Goal: Task Accomplishment & Management: Manage account settings

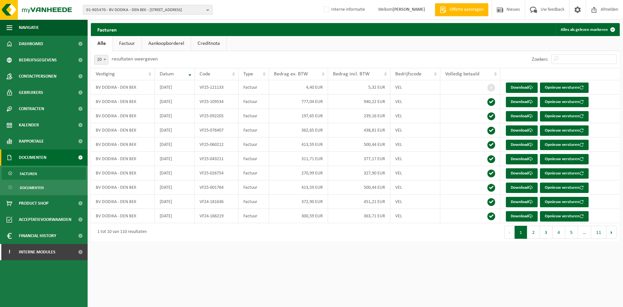
click at [130, 9] on span "01-905470 - BV DODIKA - DEN BEK - 9800 DEINZE, TIELTSESTEENWEG 19" at bounding box center [145, 10] width 118 height 10
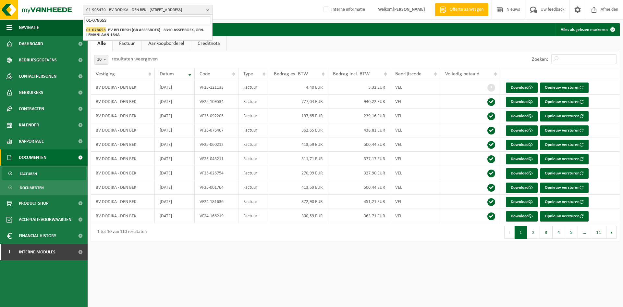
type input "01-078653"
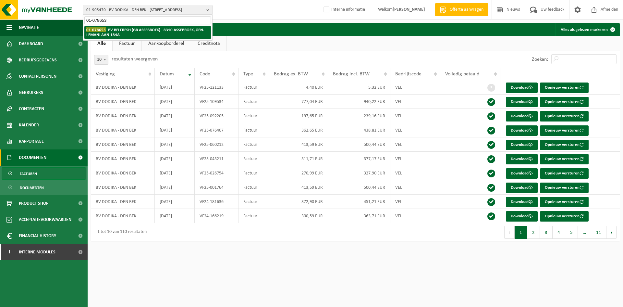
click at [159, 27] on li "01-078653 - BV BELFRESH (GB ASSEBROEK) - 8310 ASSEBROEK, GEN. LEMANLAAN 184A" at bounding box center [147, 32] width 127 height 13
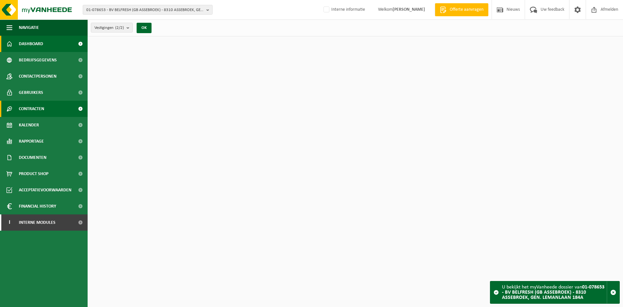
click at [48, 108] on link "Contracten" at bounding box center [44, 109] width 88 height 16
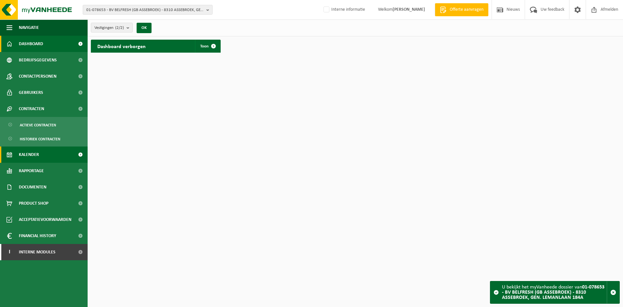
click at [43, 159] on link "Kalender" at bounding box center [44, 154] width 88 height 16
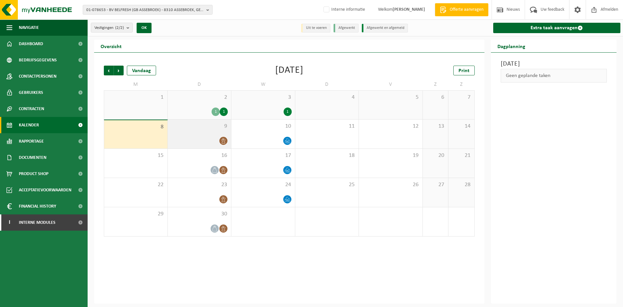
click at [188, 135] on div "9" at bounding box center [200, 133] width 64 height 29
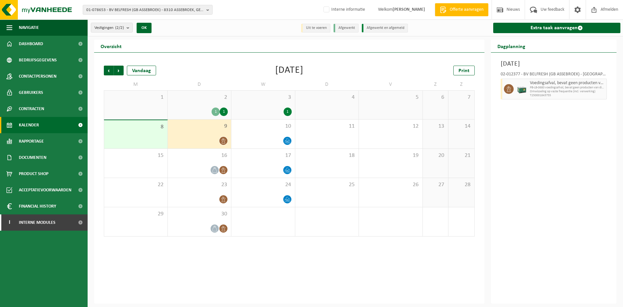
click at [198, 95] on span "2" at bounding box center [199, 97] width 57 height 7
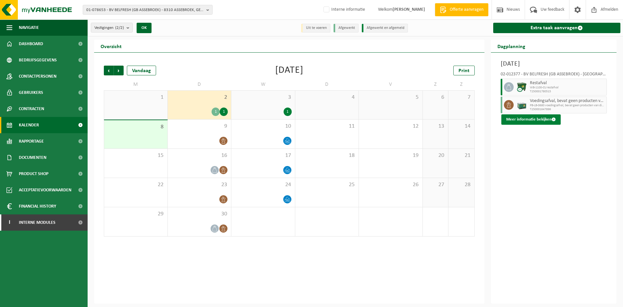
click at [536, 116] on button "Meer informatie bekijken" at bounding box center [531, 119] width 59 height 10
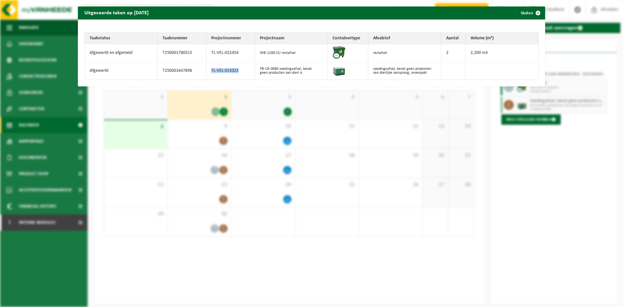
drag, startPoint x: 236, startPoint y: 68, endPoint x: 208, endPoint y: 70, distance: 27.9
click at [208, 70] on td "TL-VEL-013323" at bounding box center [230, 71] width 49 height 18
copy td "TL-VEL-013323"
click at [520, 12] on button "Sluiten" at bounding box center [530, 12] width 29 height 13
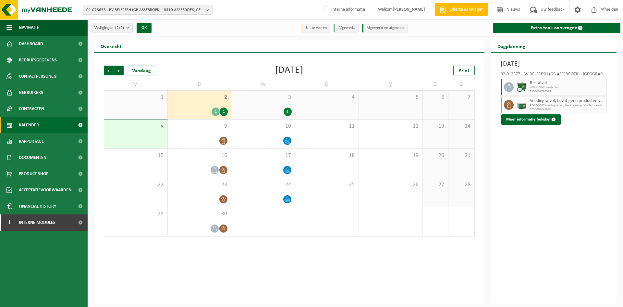
click at [157, 8] on span "01-078653 - BV BELFRESH (GB ASSEBROEK) - 8310 ASSEBROEK, GEN. LEMANLAAN 184A" at bounding box center [145, 10] width 118 height 10
paste input "10-867495"
type input "10-867495"
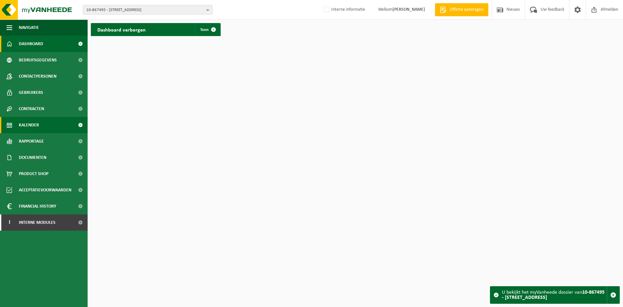
click at [27, 120] on span "Kalender" at bounding box center [29, 125] width 20 height 16
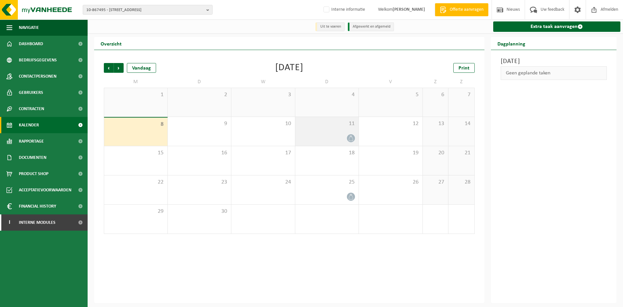
click at [318, 128] on div "11" at bounding box center [327, 131] width 64 height 29
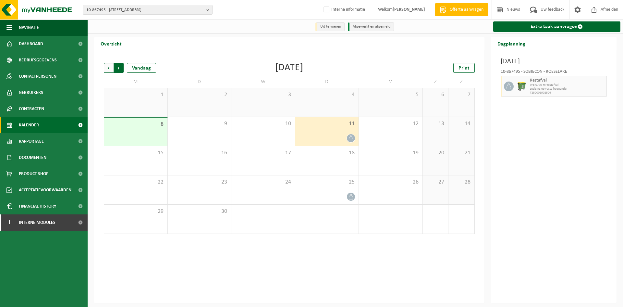
click at [104, 68] on span "Vorige" at bounding box center [109, 68] width 10 height 10
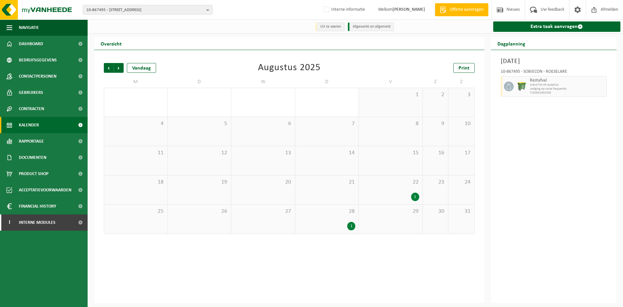
click at [341, 227] on div "1" at bounding box center [327, 226] width 57 height 8
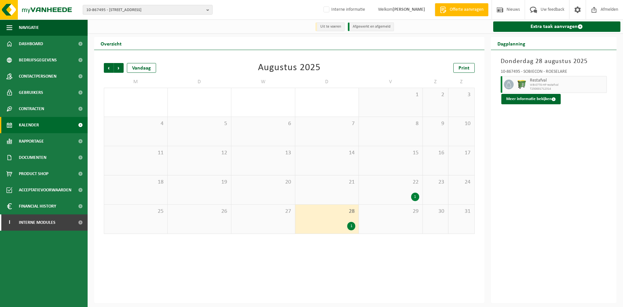
click at [541, 91] on span "T250001712314" at bounding box center [567, 89] width 75 height 4
click at [535, 101] on button "Meer informatie bekijken" at bounding box center [531, 99] width 59 height 10
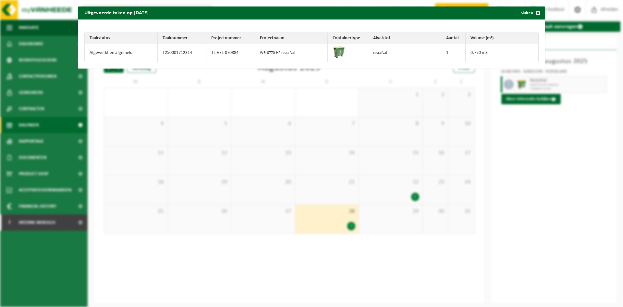
click at [218, 52] on td "TL-VEL-070884" at bounding box center [230, 53] width 49 height 18
drag, startPoint x: 238, startPoint y: 52, endPoint x: 194, endPoint y: 51, distance: 43.5
click at [194, 51] on tr "Afgewerkt en afgemeld T250001712314 TL-VEL-070884 WB-0770-HP restafval restafva…" at bounding box center [312, 53] width 454 height 18
copy tr "TL-VEL-070884"
click at [534, 13] on span "button" at bounding box center [538, 12] width 13 height 13
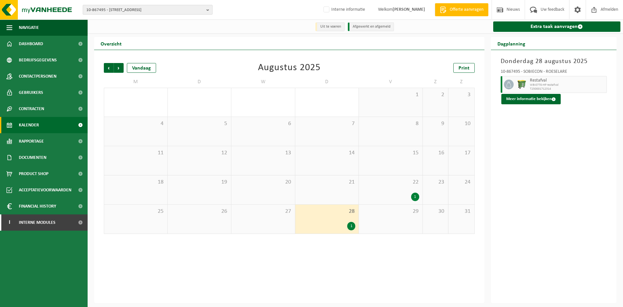
click at [129, 8] on span "10-867495 - SOBIECON - 8800 ROESELARE, MEENSEHEIRWEG 49" at bounding box center [145, 10] width 118 height 10
paste input "10-852333"
type input "10-852333"
click at [138, 33] on li "10-852333 - ACLINIC BV - 8000 BRUGGE, SCHEEPSDALELAAN 1A" at bounding box center [147, 30] width 127 height 8
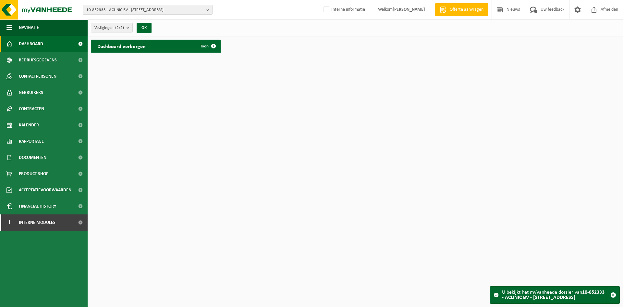
click at [136, 8] on span "10-852333 - ACLINIC BV - [STREET_ADDRESS]" at bounding box center [145, 10] width 118 height 10
paste input "01-905601"
type input "01-905601"
click at [121, 30] on strong "01-905601 - VYNCKE NV - [STREET_ADDRESS]" at bounding box center [125, 29] width 78 height 5
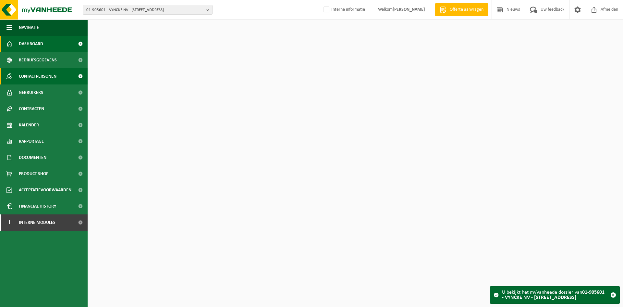
click at [41, 78] on span "Contactpersonen" at bounding box center [38, 76] width 38 height 16
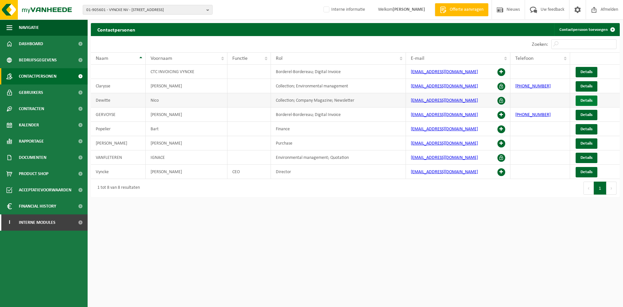
click at [587, 102] on span "Details" at bounding box center [587, 100] width 12 height 4
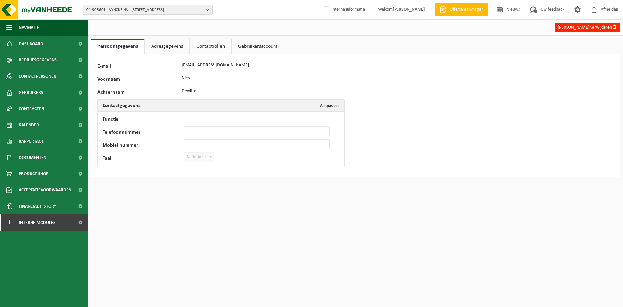
click at [172, 45] on link "Adresgegevens" at bounding box center [167, 46] width 45 height 15
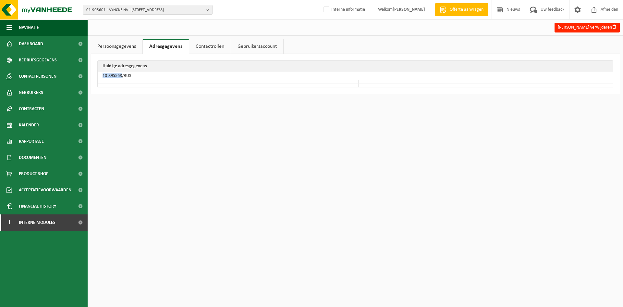
drag, startPoint x: 122, startPoint y: 76, endPoint x: 101, endPoint y: 76, distance: 20.5
click at [101, 76] on td "10-895568/BUS" at bounding box center [355, 76] width 515 height 8
copy td "10-895568"
click at [44, 96] on link "Gebruikers" at bounding box center [44, 92] width 88 height 16
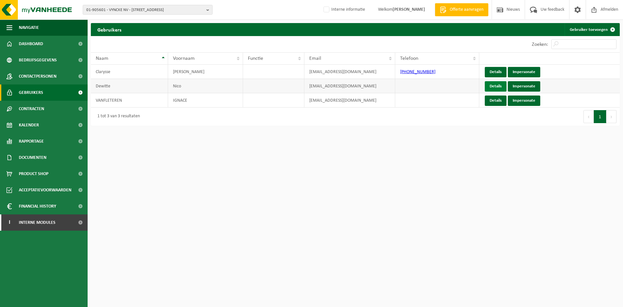
click at [489, 86] on link "Details" at bounding box center [496, 86] width 22 height 10
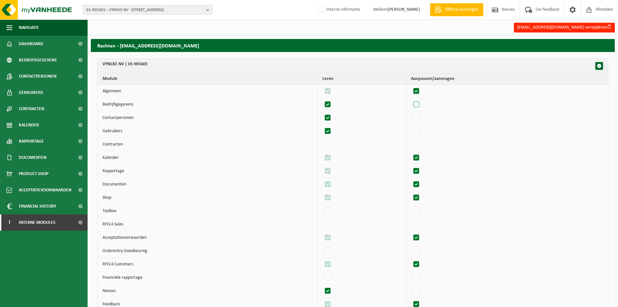
click at [421, 104] on label"] at bounding box center [416, 105] width 9 height 10
click at [411, 100] on input "checkbox" at bounding box center [411, 99] width 0 height 0
checkbox input "true"
click at [421, 116] on label"] at bounding box center [416, 118] width 9 height 10
click at [411, 113] on input "checkbox" at bounding box center [411, 113] width 0 height 0
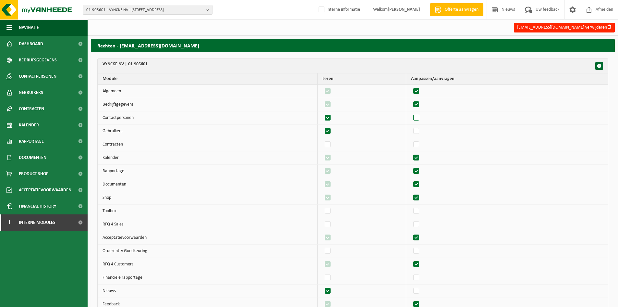
checkbox input "true"
drag, startPoint x: 421, startPoint y: 129, endPoint x: 421, endPoint y: 135, distance: 6.5
click at [421, 130] on label"] at bounding box center [416, 131] width 9 height 10
click at [411, 126] on input "checkbox" at bounding box center [411, 126] width 0 height 0
checkbox input "true"
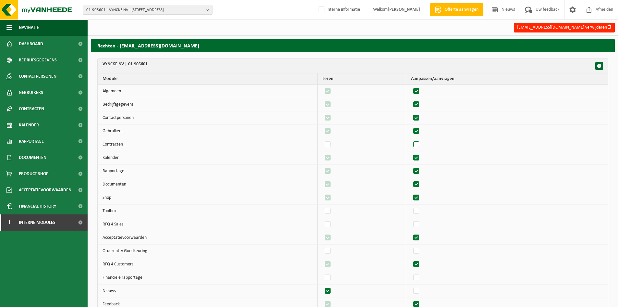
click at [421, 141] on label"] at bounding box center [416, 145] width 9 height 10
click at [411, 140] on input "checkbox" at bounding box center [411, 139] width 0 height 0
checkbox input "true"
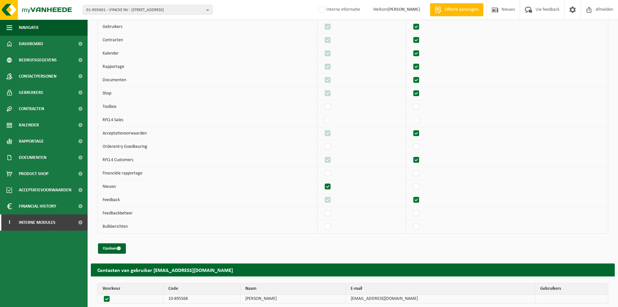
scroll to position [120, 0]
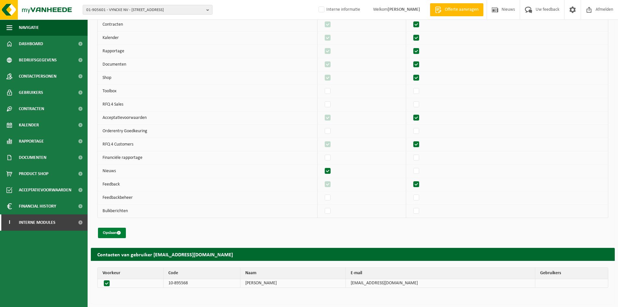
click at [109, 231] on button "Opslaan" at bounding box center [112, 233] width 28 height 10
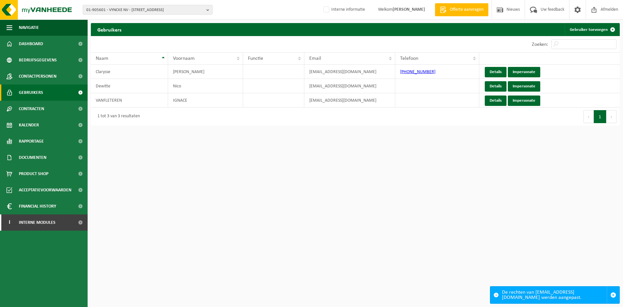
click at [151, 5] on div "01-905601 - VYNCKE NV - [GEOGRAPHIC_DATA] 01-905601 - VYNCKE NV - [STREET_ADDRE…" at bounding box center [311, 10] width 623 height 20
click at [150, 6] on span "01-905601 - VYNCKE NV - [STREET_ADDRESS]" at bounding box center [145, 10] width 118 height 10
paste input "01-104125"
type input "01-104125"
click at [136, 31] on strong "01-104125 - ISALAS BV - 9810 NAZARETH, VENECOWEG 4" at bounding box center [123, 29] width 75 height 5
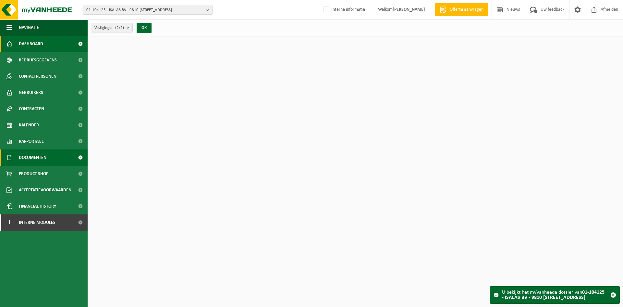
click at [27, 161] on span "Documenten" at bounding box center [33, 157] width 28 height 16
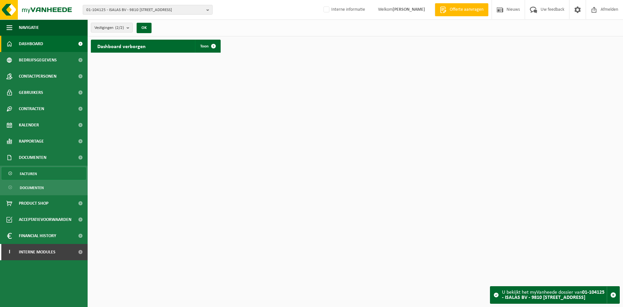
click at [27, 178] on span "Facturen" at bounding box center [28, 174] width 17 height 12
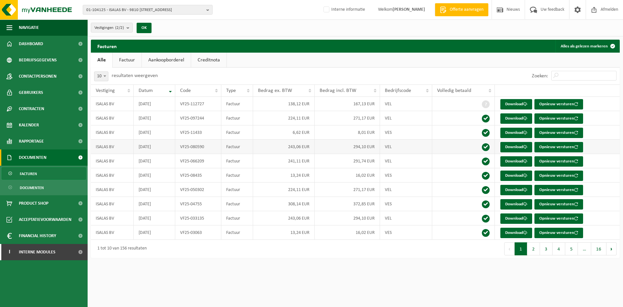
click at [205, 148] on td "VF25-080590" at bounding box center [198, 147] width 46 height 14
click at [109, 12] on span "01-104125 - ISALAS BV - 9810 NAZARETH, VENECOWEG 4" at bounding box center [145, 10] width 118 height 10
paste input "01-101826"
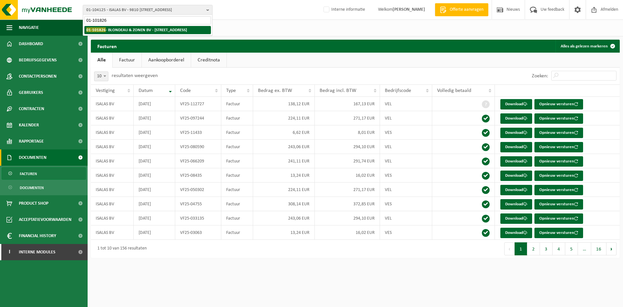
type input "01-101826"
click at [109, 33] on li "01-101826 - BLONDEAU & ZONEN BV - 2547 LINT, FABRIEKSTRAAT 56" at bounding box center [147, 30] width 127 height 8
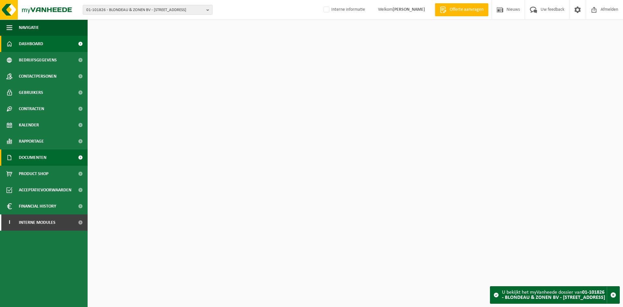
click at [43, 158] on span "Documenten" at bounding box center [33, 157] width 28 height 16
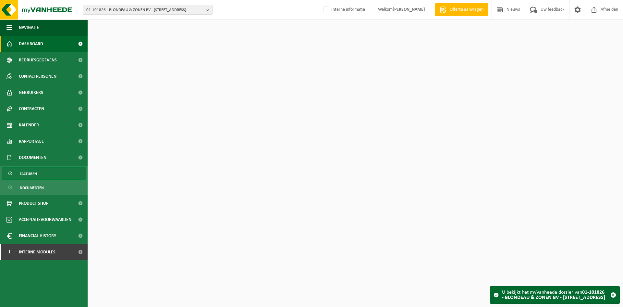
click at [43, 174] on link "Facturen" at bounding box center [44, 173] width 84 height 12
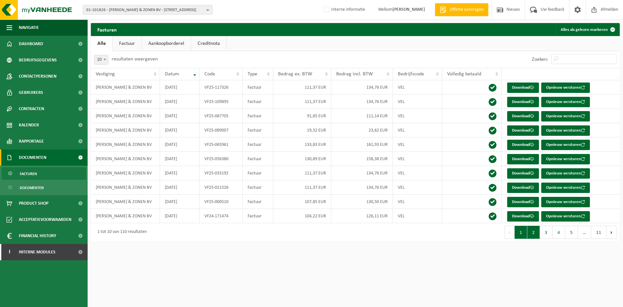
click at [532, 233] on button "2" at bounding box center [533, 232] width 13 height 13
click at [522, 235] on button "1" at bounding box center [521, 232] width 13 height 13
click at [573, 56] on input "Zoeken:" at bounding box center [584, 59] width 65 height 10
paste input "VF25-089007"
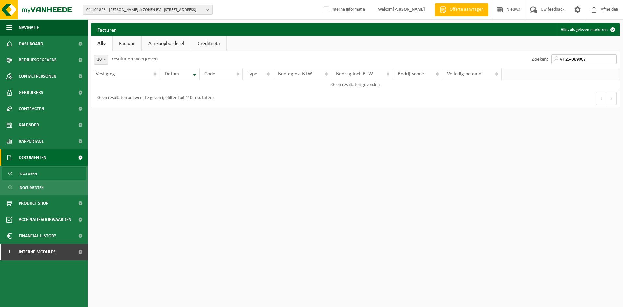
type input "VF25-089007"
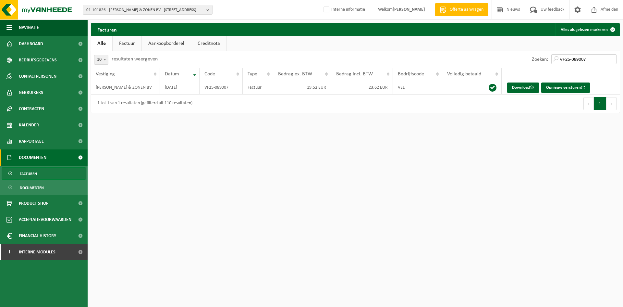
click at [613, 59] on input "VF25-089007" at bounding box center [584, 59] width 65 height 10
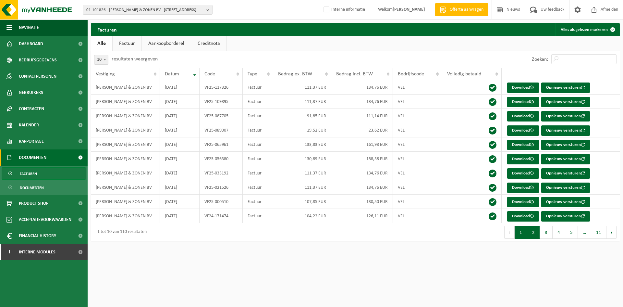
click at [533, 233] on button "2" at bounding box center [533, 232] width 13 height 13
click at [548, 236] on button "3" at bounding box center [546, 232] width 13 height 13
click at [561, 233] on button "4" at bounding box center [559, 232] width 13 height 13
click at [524, 238] on button "1" at bounding box center [521, 232] width 13 height 13
click at [573, 57] on input "Zoeken:" at bounding box center [584, 59] width 65 height 10
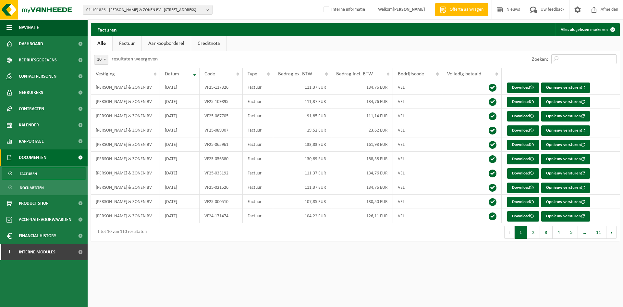
paste input "VF25-089007"
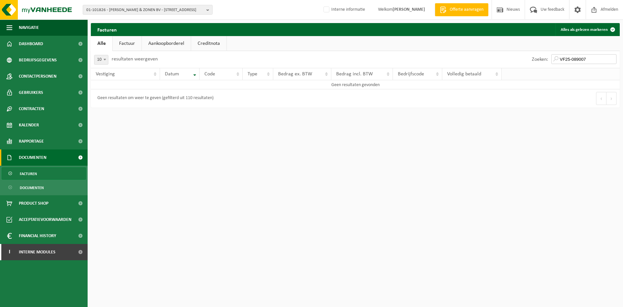
type input "VF25-089007"
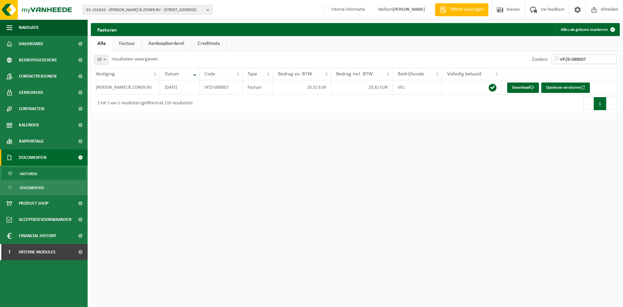
click at [613, 57] on input "VF25-089007" at bounding box center [584, 59] width 65 height 10
click at [610, 59] on input "VF25-089007" at bounding box center [584, 59] width 65 height 10
click at [614, 59] on input "VF25-089007" at bounding box center [584, 59] width 65 height 10
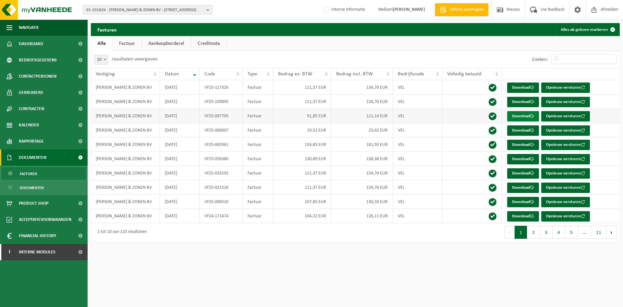
click at [522, 118] on link "Download" at bounding box center [523, 116] width 32 height 10
click at [526, 145] on link "Download" at bounding box center [523, 145] width 32 height 10
click at [134, 9] on span "01-101826 - BLONDEAU & ZONEN BV - 2547 LINT, FABRIEKSTRAAT 56" at bounding box center [145, 10] width 118 height 10
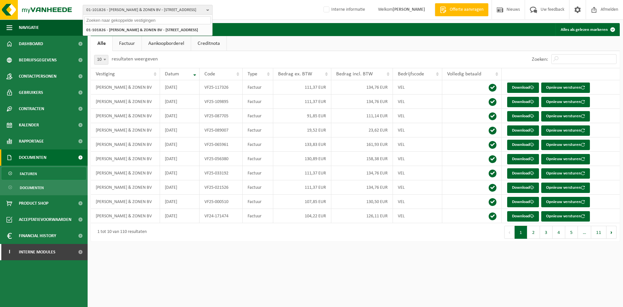
paste input "10-848631"
type input "10-848631"
click at [144, 32] on li "10-848631 - THE SMART GROUP - 8210 ZEDELGEM, TORHOUTSESTEENWEG 236" at bounding box center [147, 30] width 127 height 8
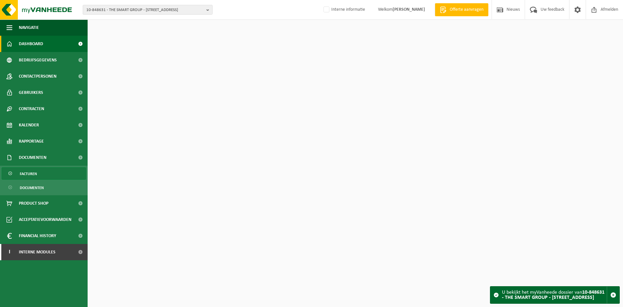
click at [51, 176] on link "Facturen" at bounding box center [44, 173] width 84 height 12
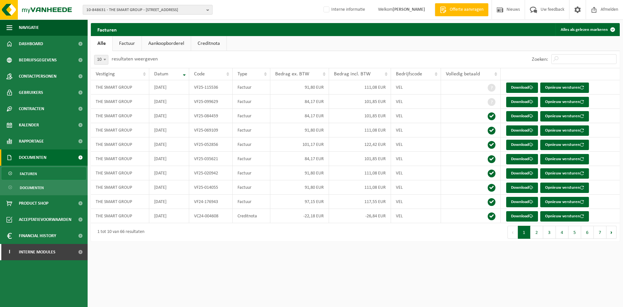
click at [102, 7] on span "10-848631 - THE SMART GROUP - [STREET_ADDRESS]" at bounding box center [145, 10] width 118 height 10
paste input "02-009442"
type input "02-009442"
click at [113, 30] on strong "02-009442 - LIBERT-ROMAIN - 9700 OUDENAARDE, FORTSTRAAT 40" at bounding box center [134, 29] width 97 height 5
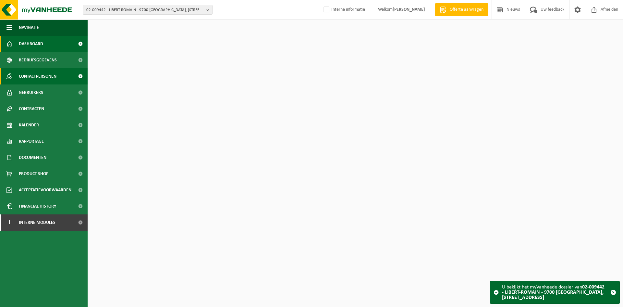
click at [51, 78] on span "Contactpersonen" at bounding box center [38, 76] width 38 height 16
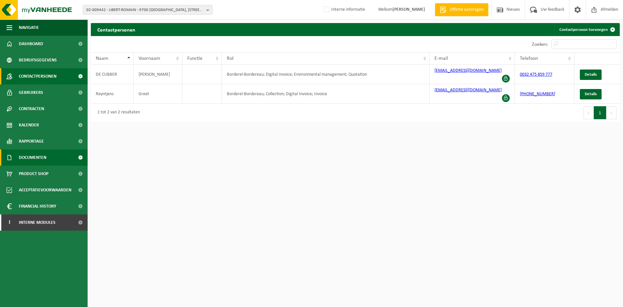
click at [56, 157] on link "Documenten" at bounding box center [44, 157] width 88 height 16
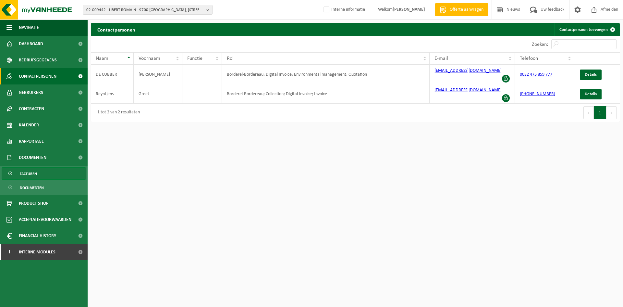
click at [38, 177] on link "Facturen" at bounding box center [44, 173] width 84 height 12
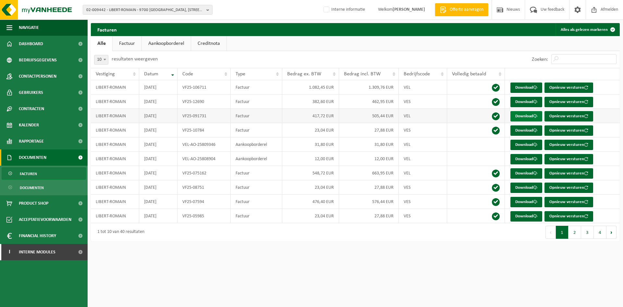
click at [526, 117] on link "Download" at bounding box center [527, 116] width 32 height 10
click at [143, 12] on div "02-009442 - LIBERT-ROMAIN - 9700 OUDENAARDE, FORTSTRAAT 40 01-050795 - MALTHA G…" at bounding box center [311, 10] width 623 height 20
click at [146, 9] on span "02-009442 - LIBERT-ROMAIN - 9700 [GEOGRAPHIC_DATA], [STREET_ADDRESS]" at bounding box center [145, 10] width 118 height 10
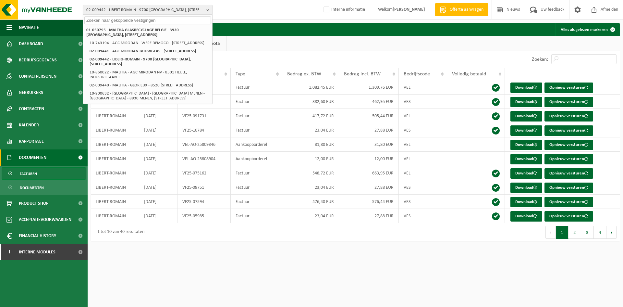
paste input "10-781741"
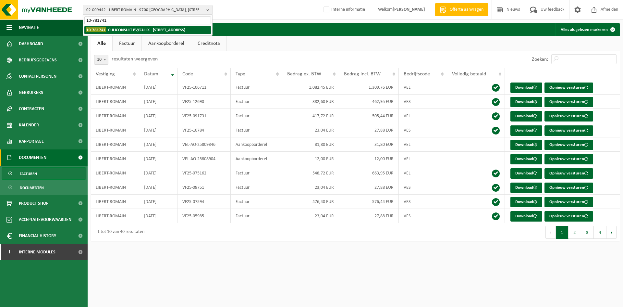
type input "10-781741"
click at [136, 31] on strong "10-781741 - CULICONSULT BV/CULIX - 9820 MERELBEKE, HUNDELGEMSESTEENWEG 588/1" at bounding box center [135, 29] width 99 height 5
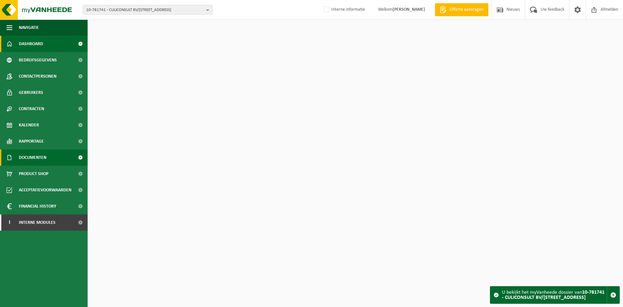
click at [21, 158] on span "Documenten" at bounding box center [33, 157] width 28 height 16
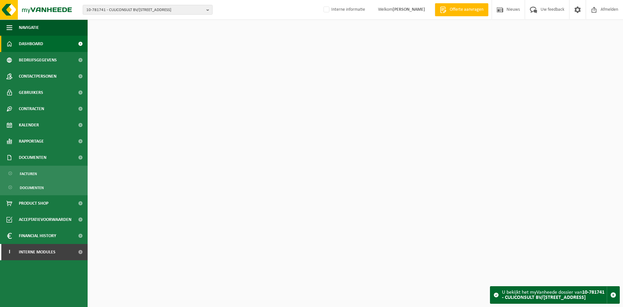
click at [20, 180] on ul "Facturen Documenten" at bounding box center [44, 181] width 88 height 30
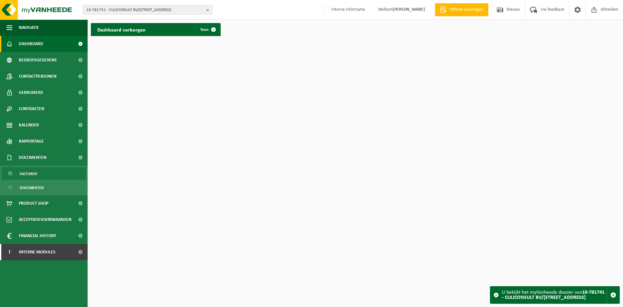
click at [25, 175] on span "Facturen" at bounding box center [28, 174] width 17 height 12
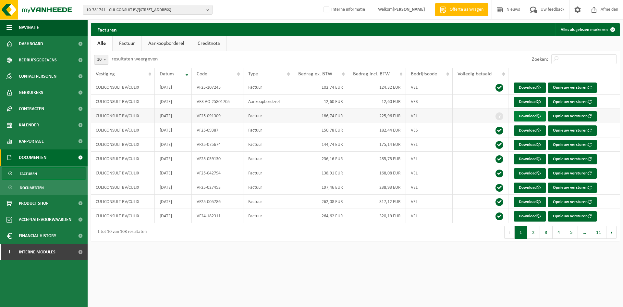
click at [537, 114] on link "Download" at bounding box center [530, 116] width 32 height 10
click at [109, 10] on span "10-781741 - CULICONSULT BV/CULIX - 9820 MERELBEKE, HUNDELGEMSESTEENWEG 588/1" at bounding box center [145, 10] width 118 height 10
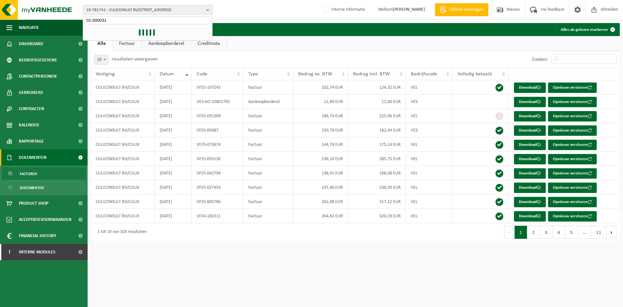
type input "01-000031"
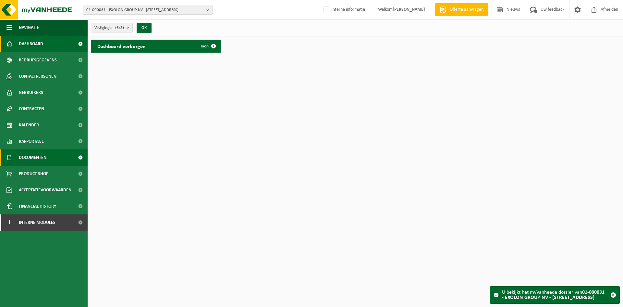
click at [57, 156] on link "Documenten" at bounding box center [44, 157] width 88 height 16
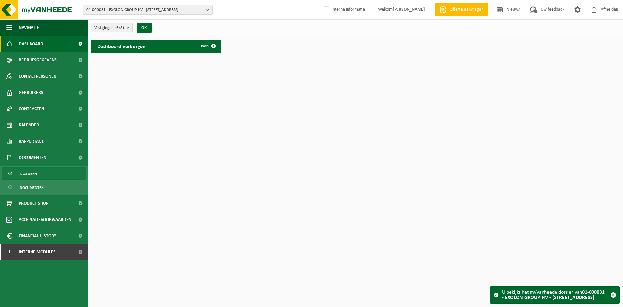
click at [53, 175] on link "Facturen" at bounding box center [44, 173] width 84 height 12
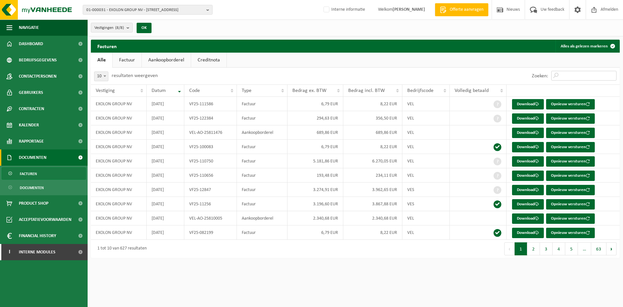
click at [588, 75] on input "Zoeken:" at bounding box center [584, 76] width 65 height 10
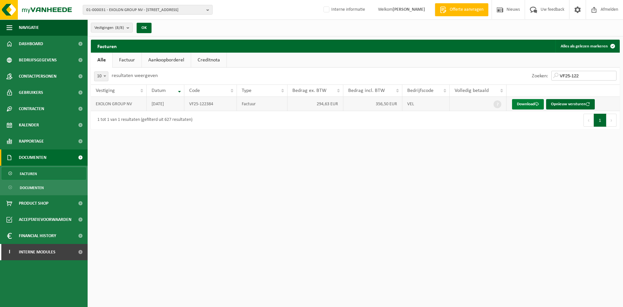
type input "VF25-122"
click at [522, 103] on link "Download" at bounding box center [528, 104] width 32 height 10
click at [579, 77] on input "VF25-122" at bounding box center [584, 76] width 65 height 10
drag, startPoint x: 583, startPoint y: 77, endPoint x: 528, endPoint y: 79, distance: 54.2
click at [529, 79] on div "Zoeken: VF25-122" at bounding box center [574, 76] width 91 height 17
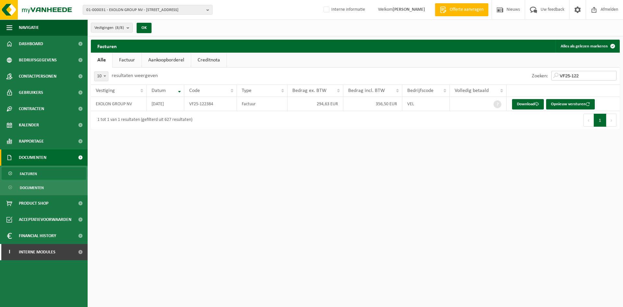
click at [587, 74] on input "VF25-122" at bounding box center [584, 76] width 65 height 10
drag, startPoint x: 594, startPoint y: 74, endPoint x: 473, endPoint y: 69, distance: 120.5
click at [473, 69] on div "Zoeken: VF25-122" at bounding box center [487, 76] width 265 height 17
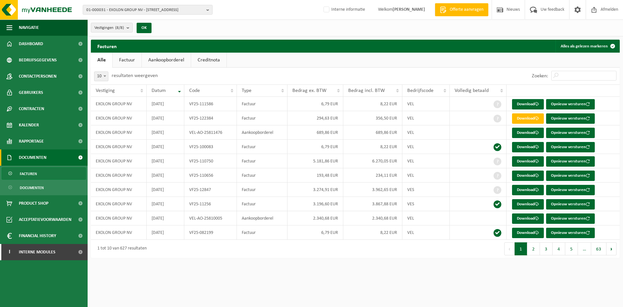
drag, startPoint x: 339, startPoint y: 274, endPoint x: 335, endPoint y: 276, distance: 4.1
click at [337, 274] on html "01-000031 - EXOLON GROUP NV - 8700 TIELT, WAKKENSESTEENWEG 47 01-000031 - EXOLO…" at bounding box center [311, 153] width 623 height 307
click at [139, 12] on span "01-000031 - EXOLON GROUP NV - 8700 TIELT, WAKKENSESTEENWEG 47" at bounding box center [145, 10] width 118 height 10
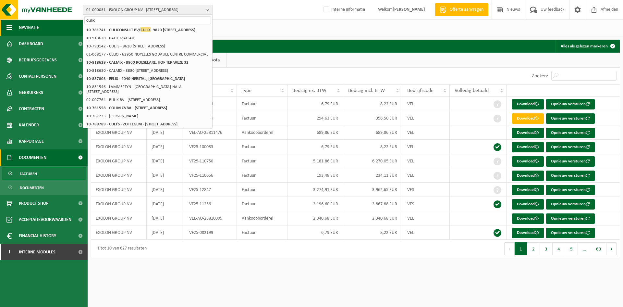
type input "culix"
click at [126, 17] on input "culix" at bounding box center [147, 20] width 127 height 8
drag, startPoint x: 140, startPoint y: 20, endPoint x: 14, endPoint y: 12, distance: 125.9
click at [14, 12] on div "01-000031 - EXOLON GROUP NV - 8700 TIELT, WAKKENSESTEENWEG 47 culix 01-000031 -…" at bounding box center [311, 10] width 623 height 20
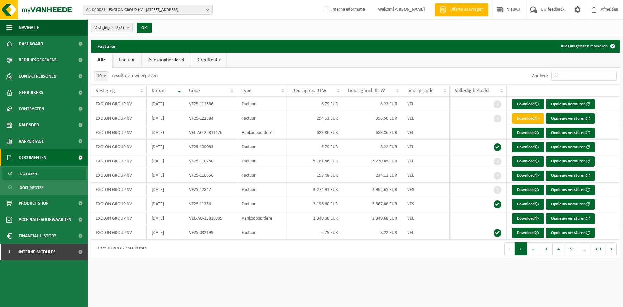
click at [138, 6] on span "01-000031 - EXOLON GROUP NV - 8700 TIELT, WAKKENSESTEENWEG 47" at bounding box center [145, 10] width 118 height 10
paste input "10-803508"
type input "10-803508"
click at [120, 31] on strong "10-803508 - NV ANDRE DE WITTE - 9160 LOKEREN, SCHAAPHERDERSDREEF 18" at bounding box center [130, 32] width 89 height 10
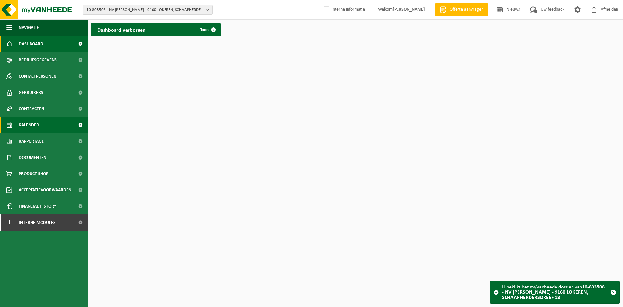
click at [44, 130] on link "Kalender" at bounding box center [44, 125] width 88 height 16
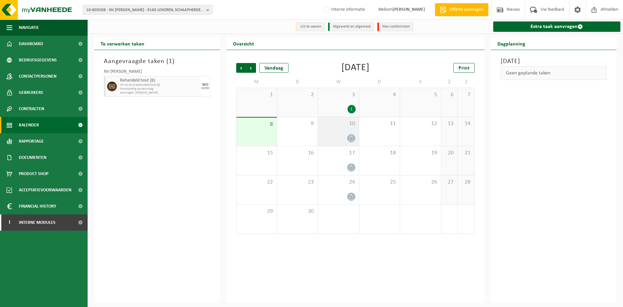
click at [335, 132] on div "10" at bounding box center [338, 131] width 41 height 29
click at [178, 91] on span "Aanvrager: [PERSON_NAME]" at bounding box center [159, 93] width 79 height 4
click at [333, 107] on div "1" at bounding box center [338, 109] width 34 height 8
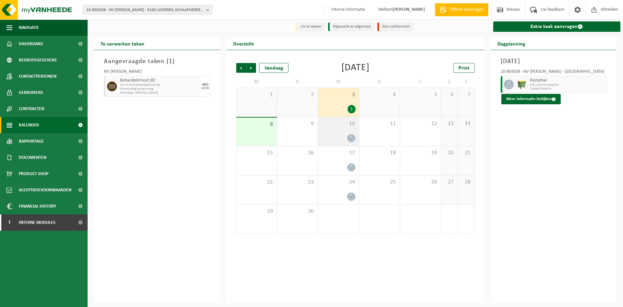
click at [341, 128] on div "10" at bounding box center [338, 131] width 41 height 29
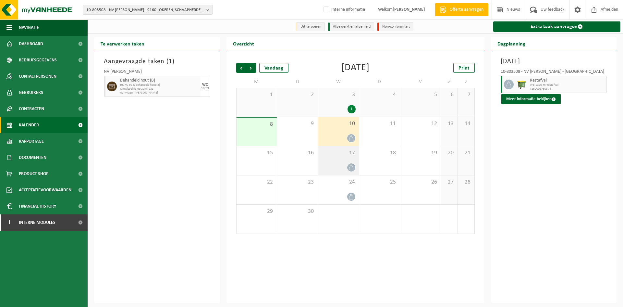
click at [339, 160] on div "17" at bounding box center [338, 160] width 41 height 29
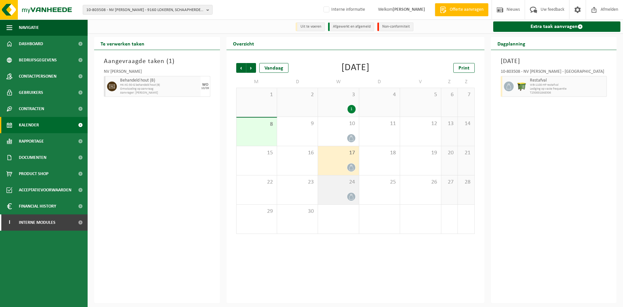
click at [338, 183] on span "24" at bounding box center [338, 182] width 34 height 7
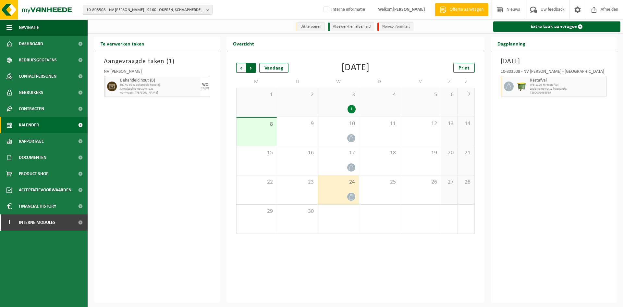
click at [244, 68] on span "Vorige" at bounding box center [241, 68] width 10 height 10
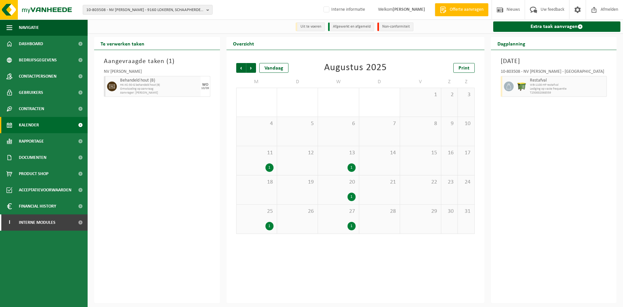
click at [347, 226] on div "1" at bounding box center [338, 226] width 34 height 8
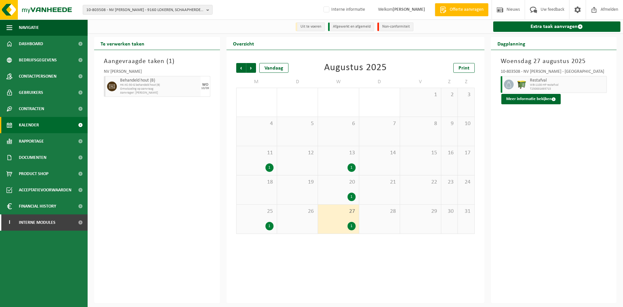
click at [346, 192] on div "20 1" at bounding box center [338, 189] width 41 height 29
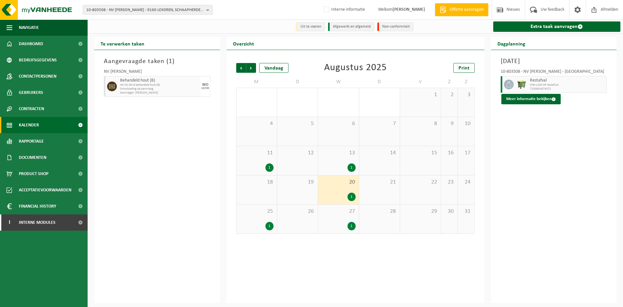
click at [338, 165] on div "1" at bounding box center [338, 167] width 34 height 8
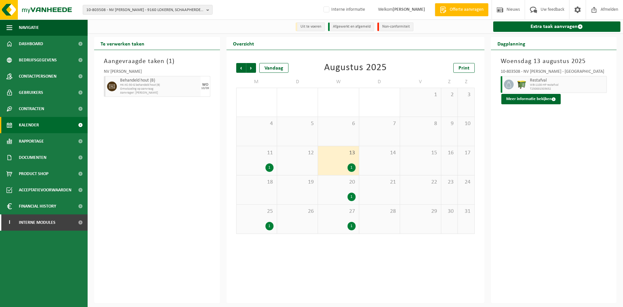
click at [279, 161] on div "12" at bounding box center [297, 160] width 41 height 29
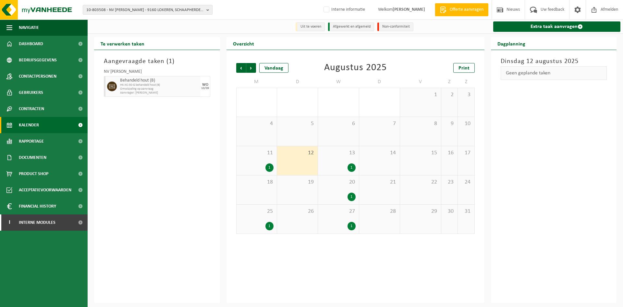
click at [267, 156] on span "11" at bounding box center [257, 152] width 34 height 7
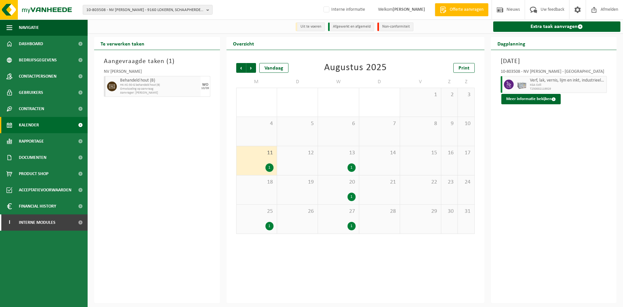
click at [254, 219] on div "25 1" at bounding box center [257, 219] width 40 height 29
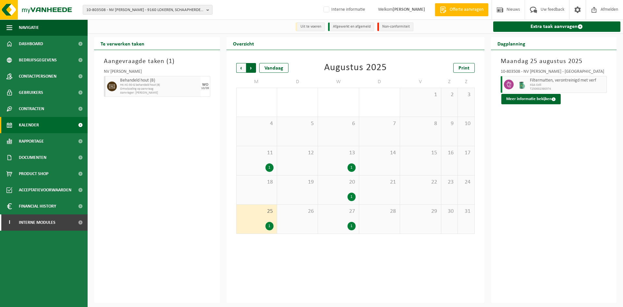
click at [239, 68] on span "Vorige" at bounding box center [241, 68] width 10 height 10
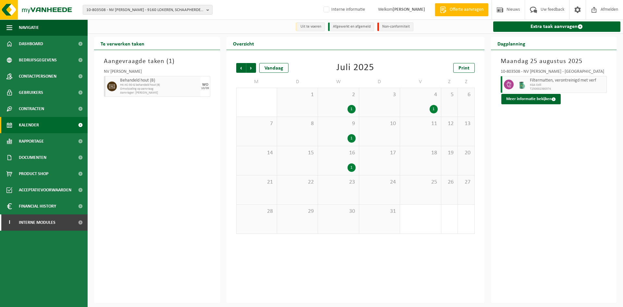
click at [350, 169] on div "1" at bounding box center [352, 167] width 8 height 8
click at [343, 141] on div "1" at bounding box center [338, 138] width 34 height 8
drag, startPoint x: 340, startPoint y: 99, endPoint x: 419, endPoint y: 101, distance: 79.2
click at [339, 99] on div "2 1" at bounding box center [338, 102] width 41 height 29
click at [447, 102] on div "5" at bounding box center [449, 102] width 16 height 29
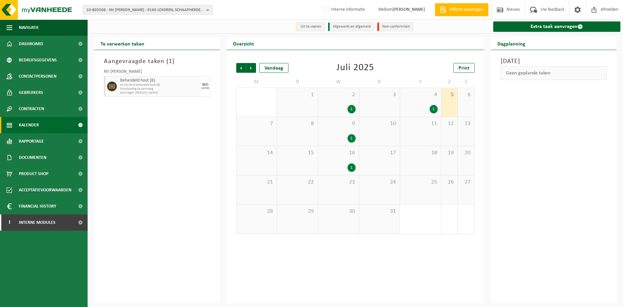
click at [433, 105] on div "1" at bounding box center [434, 109] width 8 height 8
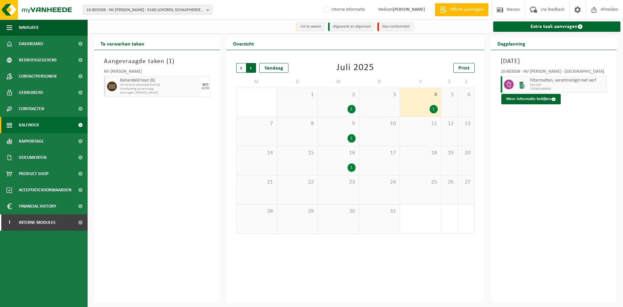
click at [245, 68] on span "Vorige" at bounding box center [241, 68] width 10 height 10
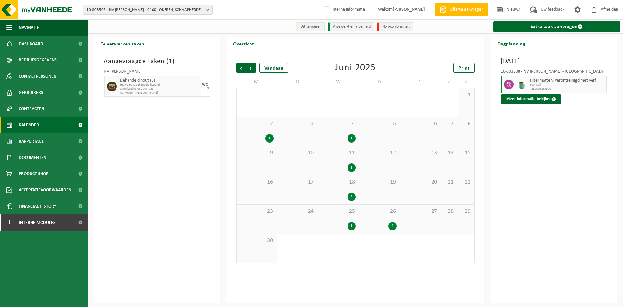
click at [384, 221] on div "26 1" at bounding box center [379, 219] width 41 height 29
click at [354, 221] on div "25 1" at bounding box center [338, 219] width 41 height 29
click at [350, 189] on div "18 2" at bounding box center [338, 189] width 41 height 29
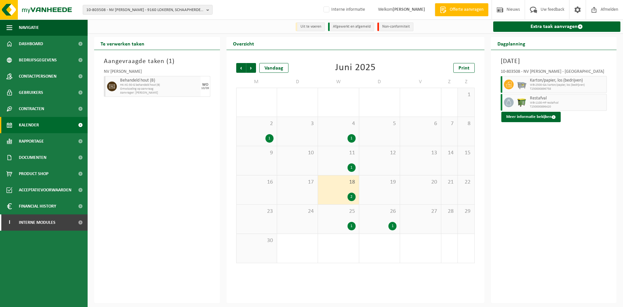
click at [337, 158] on div "11 1" at bounding box center [338, 160] width 41 height 29
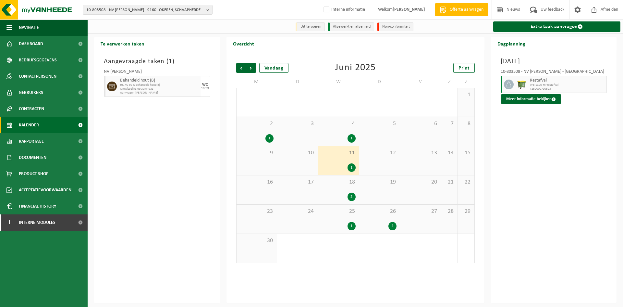
click at [339, 137] on div "1" at bounding box center [338, 138] width 34 height 8
click at [281, 136] on div "3" at bounding box center [297, 131] width 41 height 29
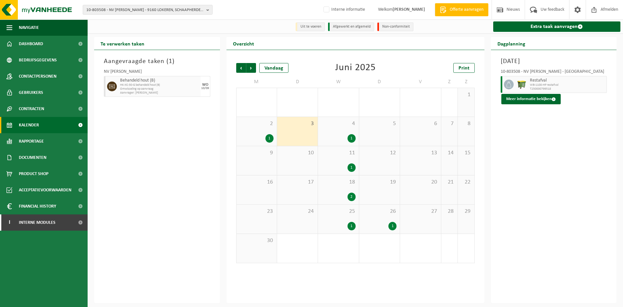
click at [258, 135] on div "1" at bounding box center [257, 138] width 34 height 8
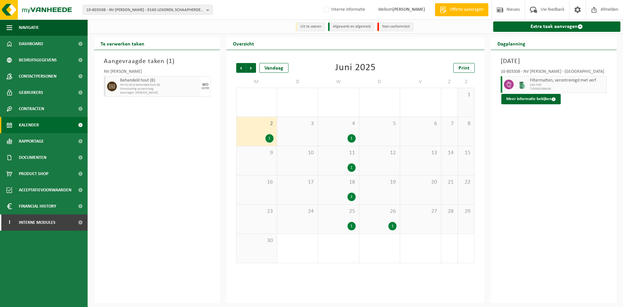
click at [155, 86] on span "HK-XC-30-G behandeld hout (B)" at bounding box center [159, 85] width 79 height 4
click at [154, 86] on span "HK-XC-30-G behandeld hout (B)" at bounding box center [159, 85] width 79 height 4
click at [176, 55] on div "Aangevraagde taken ( 1 ) NV ANDRE DE WITTE Behandeld hout (B) HK-XC-30-G behand…" at bounding box center [157, 176] width 126 height 253
drag, startPoint x: 100, startPoint y: 12, endPoint x: 81, endPoint y: 18, distance: 19.5
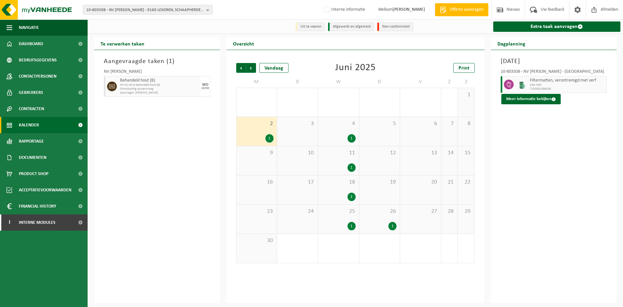
click at [84, 16] on div "10-803508 - NV ANDRE DE WITTE - 9160 LOKEREN, SCHAAPHERDERSDREEF 18 10-803508 -…" at bounding box center [311, 10] width 623 height 20
click at [40, 61] on span "Bedrijfsgegevens" at bounding box center [38, 60] width 38 height 16
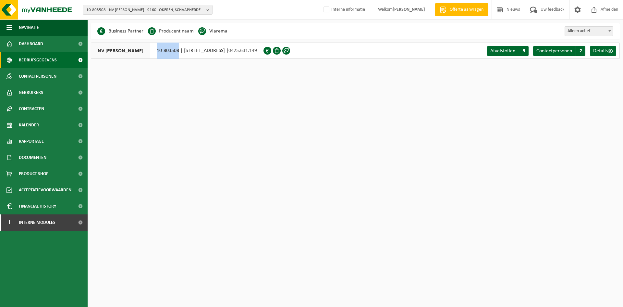
drag, startPoint x: 156, startPoint y: 52, endPoint x: 179, endPoint y: 52, distance: 22.4
click at [179, 52] on div "NV [PERSON_NAME] 10-803508 | [STREET_ADDRESS] | 0425.631.149" at bounding box center [177, 51] width 173 height 16
copy div "10-803508"
click at [165, 12] on span "10-803508 - NV [PERSON_NAME] - 9160 LOKEREN, SCHAAPHERDERSDREEF 18" at bounding box center [145, 10] width 118 height 10
paste input "10-939004"
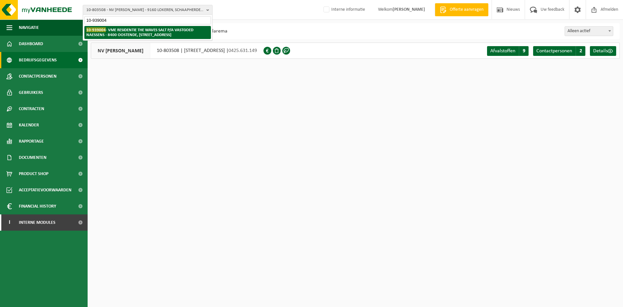
type input "10-939004"
click at [148, 32] on strong "10-939004 - VME RESIDENTIE THE WAVES SALT P/A VASTGOED NAESSENS - [STREET_ADDRE…" at bounding box center [139, 32] width 107 height 10
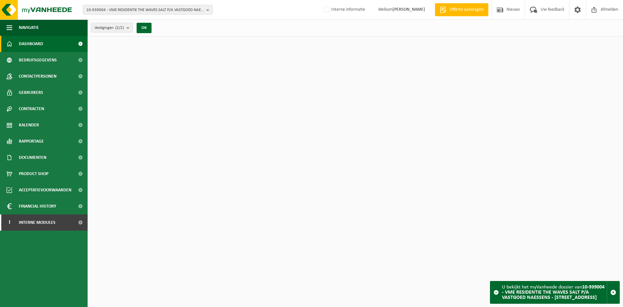
click at [29, 159] on span "Documenten" at bounding box center [33, 157] width 28 height 16
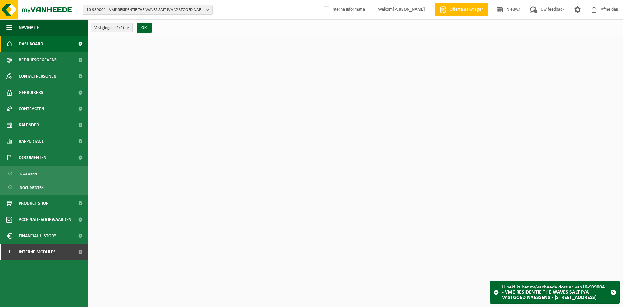
click at [29, 180] on ul "Facturen Documenten" at bounding box center [44, 181] width 88 height 30
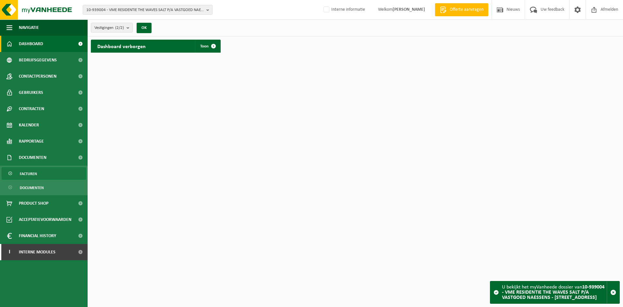
click at [30, 173] on span "Facturen" at bounding box center [28, 174] width 17 height 12
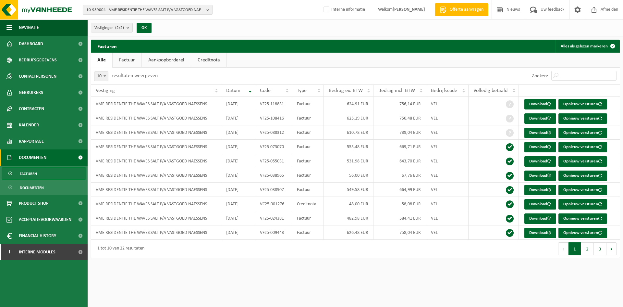
click at [108, 6] on span "10-939004 - VME RESIDENTIE THE WAVES SALT P/A VASTGOED NAESSENS - [STREET_ADDRE…" at bounding box center [145, 10] width 118 height 10
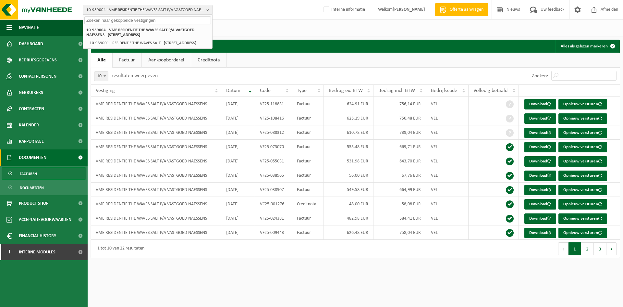
paste input "10-761337"
type input "10-761337"
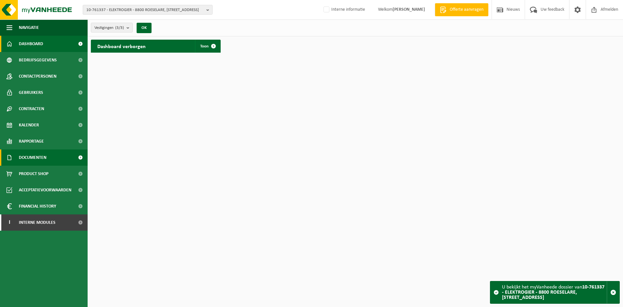
click at [27, 159] on span "Documenten" at bounding box center [33, 157] width 28 height 16
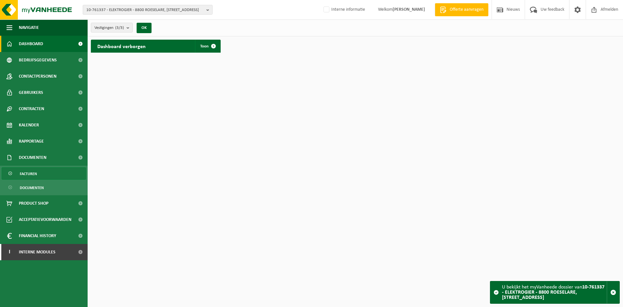
click at [30, 175] on span "Facturen" at bounding box center [28, 174] width 17 height 12
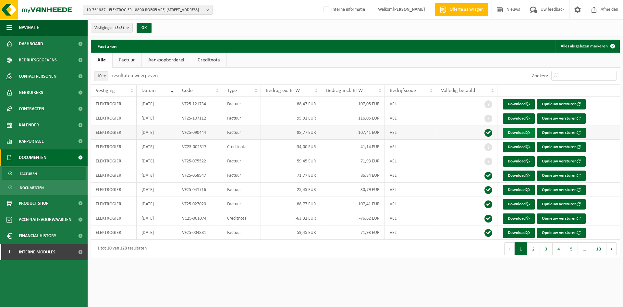
click at [510, 131] on link "Download" at bounding box center [519, 133] width 32 height 10
click at [152, 9] on span "10-761337 - ELEKTROGIER - 8800 ROESELARE, HEROPBOUWSTRAAT 202" at bounding box center [145, 10] width 118 height 10
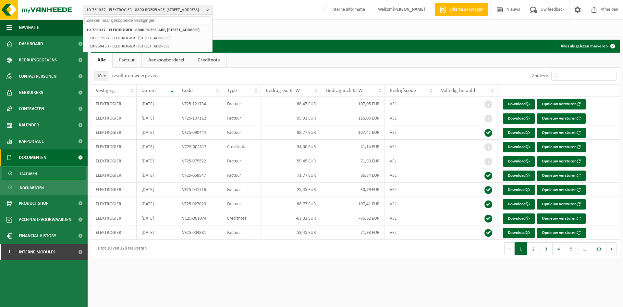
paste input "10-992856"
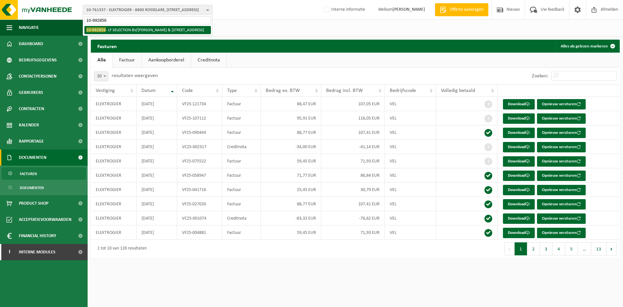
type input "10-992856"
click at [137, 30] on li "10-992856 - LF SELECTION BV/COLLETT & VICTOR - 8870 IZEGEM, NOORDKAAI 1 bus 3" at bounding box center [147, 30] width 127 height 8
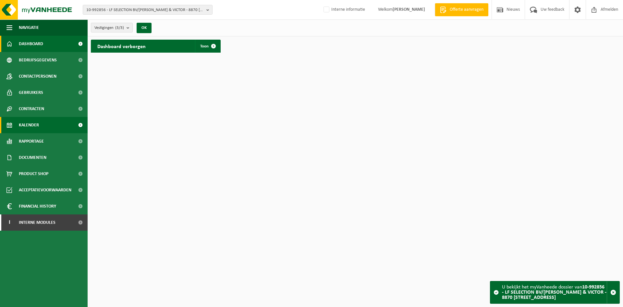
click at [44, 124] on link "Kalender" at bounding box center [44, 125] width 88 height 16
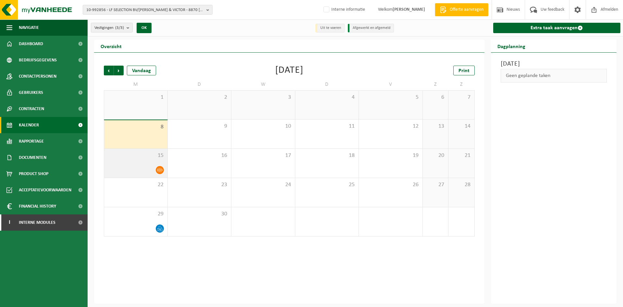
click at [142, 173] on div at bounding box center [135, 170] width 57 height 9
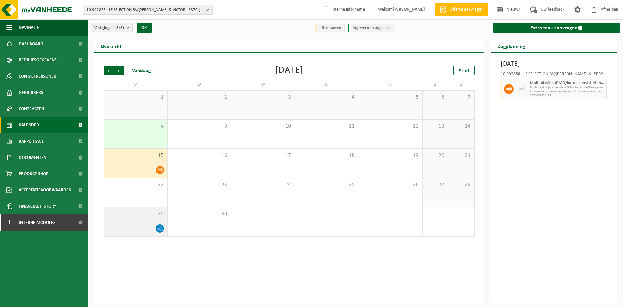
click at [142, 222] on div "29" at bounding box center [135, 221] width 63 height 29
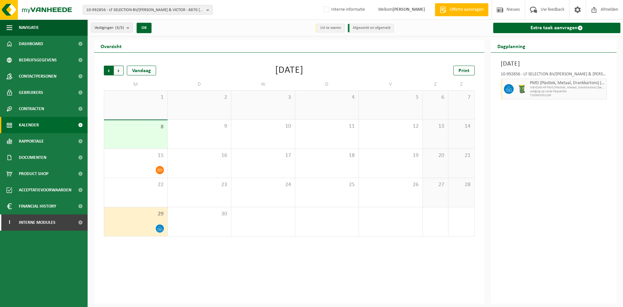
click at [120, 70] on span "Volgende" at bounding box center [119, 71] width 10 height 10
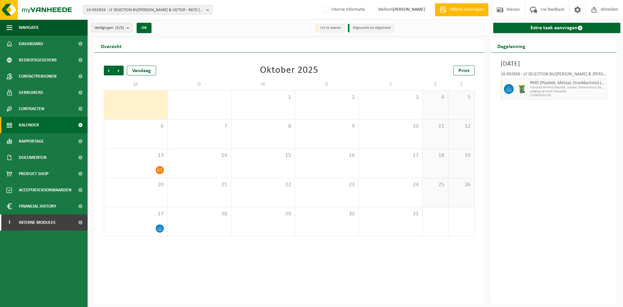
click at [124, 73] on div "Vorige Volgende Vandaag" at bounding box center [136, 71] width 65 height 10
click at [122, 72] on span "Volgende" at bounding box center [119, 71] width 10 height 10
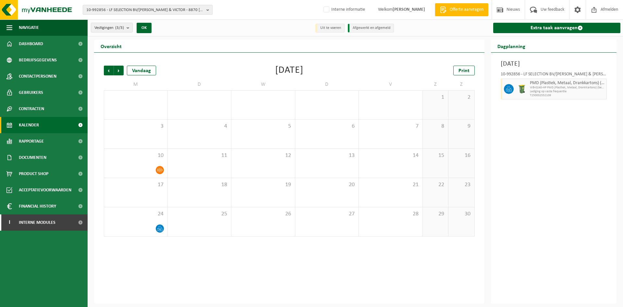
click at [162, 12] on span "10-992856 - LF SELECTION BV/COLLETT & VICTOR - 8870 IZEGEM, NOORDKAAI 1 bus 3" at bounding box center [145, 10] width 118 height 10
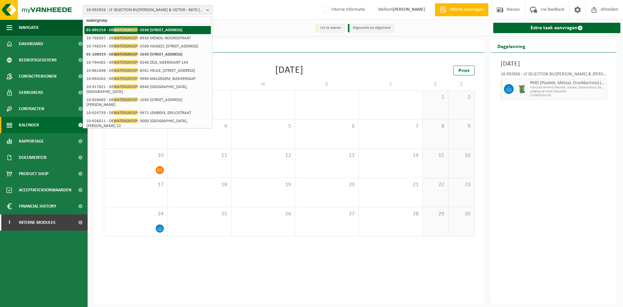
type input "watergroep"
click at [165, 30] on strong "01-001154 - DE WATERGROEP - 1030 SCHAARBEEK, VOORUITGANGSTRAAT 189" at bounding box center [134, 29] width 96 height 5
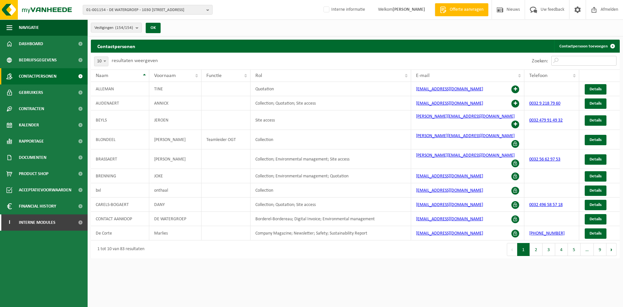
click at [566, 62] on input "Zoeken:" at bounding box center [584, 61] width 65 height 10
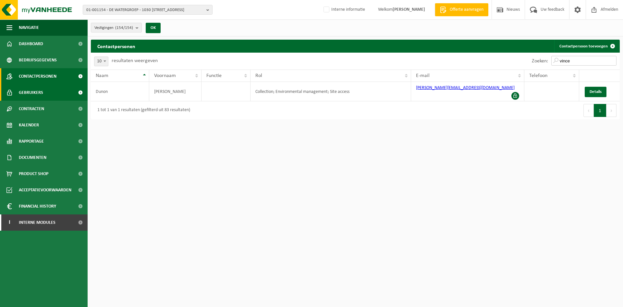
type input "vince"
click at [29, 92] on span "Gebruikers" at bounding box center [31, 92] width 24 height 16
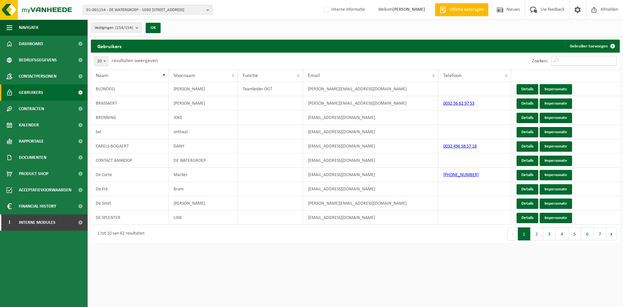
click at [578, 62] on input "Zoeken:" at bounding box center [584, 61] width 65 height 10
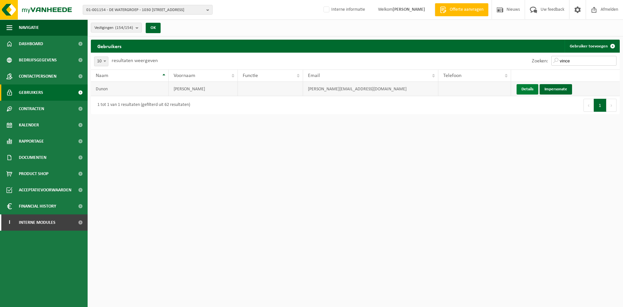
type input "vince"
click at [527, 92] on link "Details" at bounding box center [528, 89] width 22 height 10
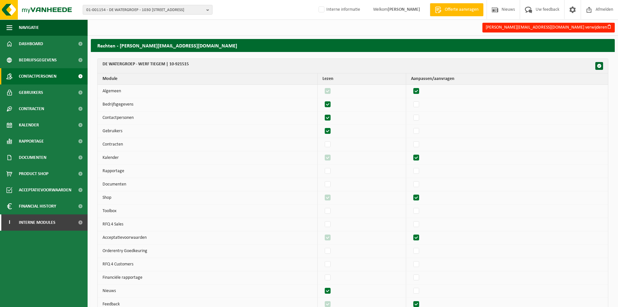
click at [61, 75] on link "Contactpersonen" at bounding box center [44, 76] width 88 height 16
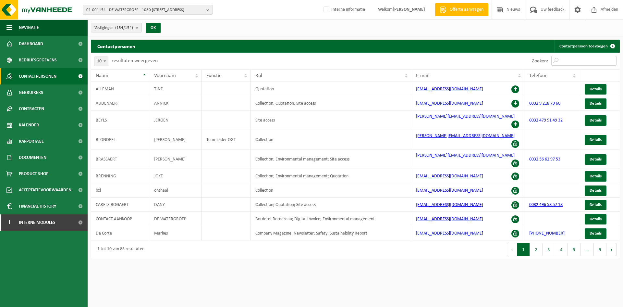
click at [589, 60] on input "Zoeken:" at bounding box center [584, 61] width 65 height 10
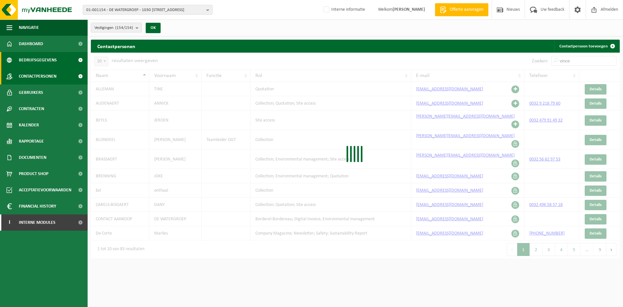
type input "vince"
click at [45, 56] on span "Bedrijfsgegevens" at bounding box center [38, 60] width 38 height 16
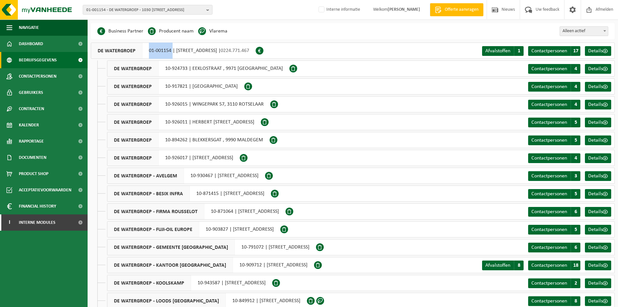
drag, startPoint x: 147, startPoint y: 51, endPoint x: 173, endPoint y: 54, distance: 26.1
click at [173, 54] on div "DE WATERGROEP 01-001154 | VOORUITGANGSTRAAT 189, 1030 SCHAARBEEK | 0224.771.467" at bounding box center [173, 51] width 165 height 16
copy div "01-001154"
click at [42, 76] on span "Contactpersonen" at bounding box center [38, 76] width 38 height 16
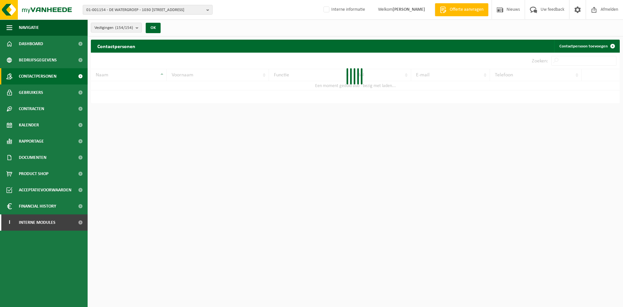
click at [574, 64] on div at bounding box center [355, 78] width 529 height 51
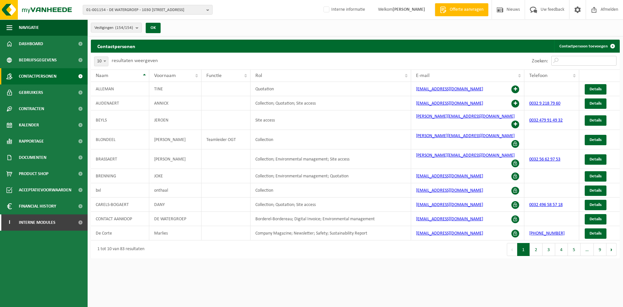
drag, startPoint x: 576, startPoint y: 60, endPoint x: 580, endPoint y: 62, distance: 4.8
click at [576, 60] on input "Zoeken:" at bounding box center [584, 61] width 65 height 10
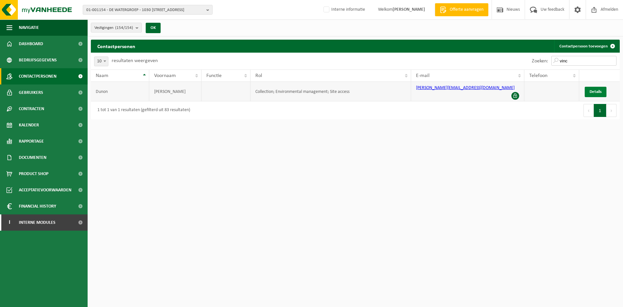
type input "vinc"
click at [593, 87] on link "Details" at bounding box center [596, 92] width 22 height 10
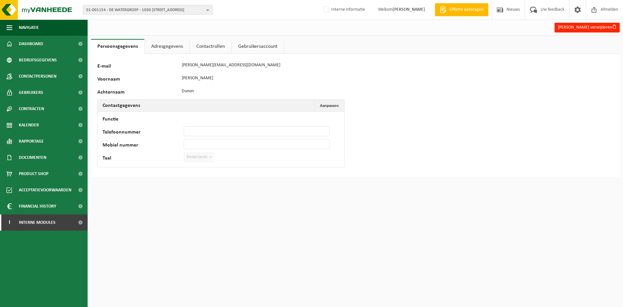
click at [150, 41] on link "Adresgegevens" at bounding box center [167, 46] width 45 height 15
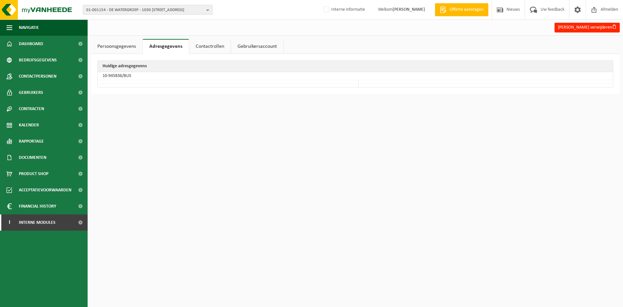
click at [139, 10] on span "01-001154 - DE WATERGROEP - 1030 [STREET_ADDRESS]" at bounding box center [145, 10] width 118 height 10
paste input "10-858230"
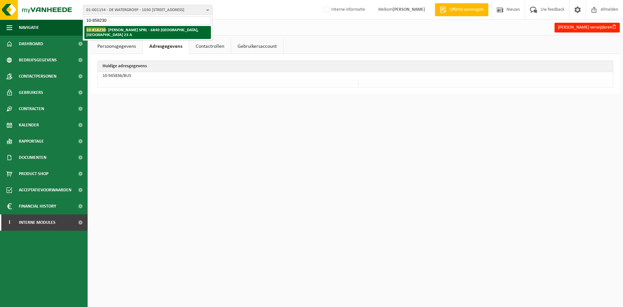
type input "10-858230"
click at [130, 31] on strong "10-858230 - JOHN DRIEGE SPRL - 6840 NEUFCHÂTEAU, ROUTE DE LA CROIX 23 A" at bounding box center [142, 32] width 112 height 10
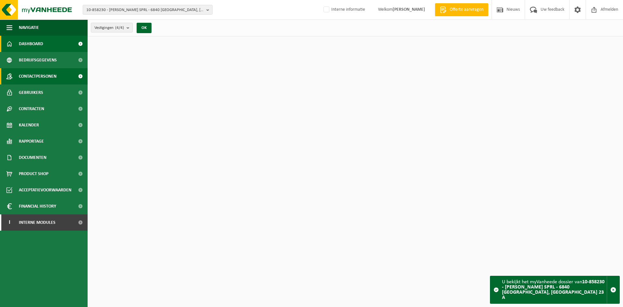
click at [39, 76] on span "Contactpersonen" at bounding box center [38, 76] width 38 height 16
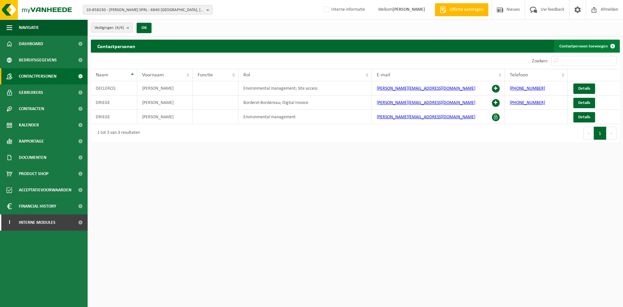
click at [581, 45] on link "Contactpersoon toevoegen" at bounding box center [586, 46] width 65 height 13
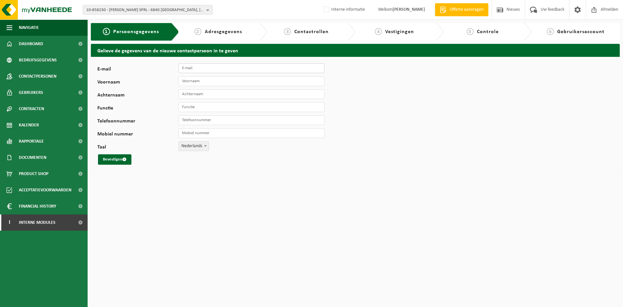
click at [188, 71] on input "E-mail" at bounding box center [252, 68] width 146 height 10
paste input "[EMAIL_ADDRESS][DOMAIN_NAME]"
type input "[EMAIL_ADDRESS][DOMAIN_NAME]"
click at [192, 84] on input "Voornaam" at bounding box center [252, 81] width 146 height 10
click at [234, 70] on input "[EMAIL_ADDRESS][DOMAIN_NAME]" at bounding box center [252, 68] width 146 height 10
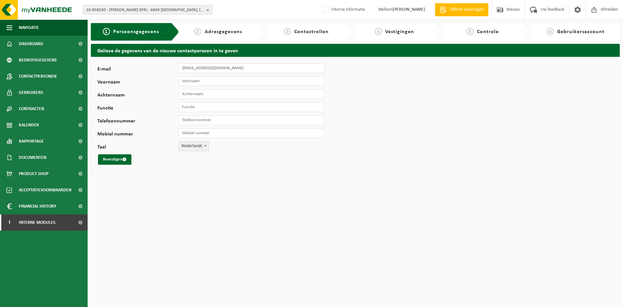
click at [195, 87] on div "E-mail finance@johndriege.com Voornaam Achternaam Functie Telefoonnummer Mobiel…" at bounding box center [202, 113] width 211 height 101
click at [199, 82] on input "Voornaam" at bounding box center [252, 81] width 146 height 10
paste input "Dominique"
type input "Dominique"
type input "Dessoy"
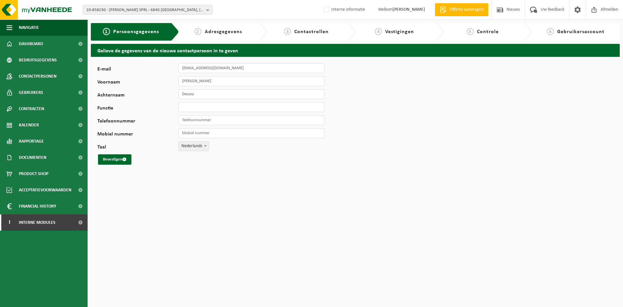
click at [186, 145] on span "Nederlands" at bounding box center [194, 146] width 30 height 9
drag, startPoint x: 190, startPoint y: 161, endPoint x: 178, endPoint y: 169, distance: 13.9
select select "1"
click at [108, 159] on button "Bevestigen" at bounding box center [114, 159] width 33 height 10
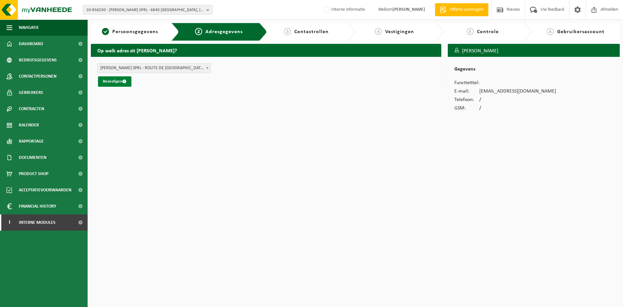
click at [123, 81] on button "Bevestigen" at bounding box center [114, 81] width 33 height 10
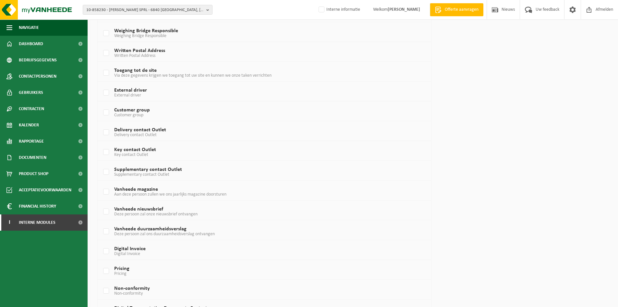
scroll to position [338, 0]
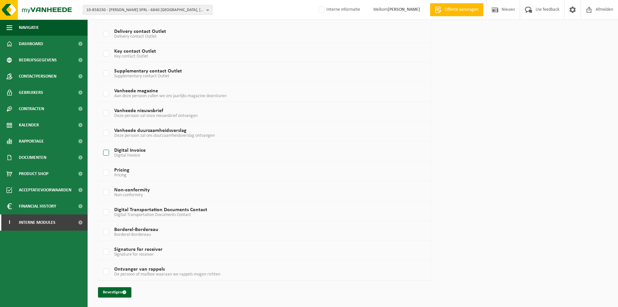
click at [138, 153] on span "Digital Invoice" at bounding box center [127, 155] width 26 height 5
click at [101, 145] on input "Digital Invoice Digital Invoice" at bounding box center [101, 144] width 0 height 0
checkbox input "true"
click at [124, 192] on label "Non-conformity Non-conformity" at bounding box center [250, 193] width 297 height 10
click at [101, 184] on input "Non-conformity Non-conformity" at bounding box center [101, 184] width 0 height 0
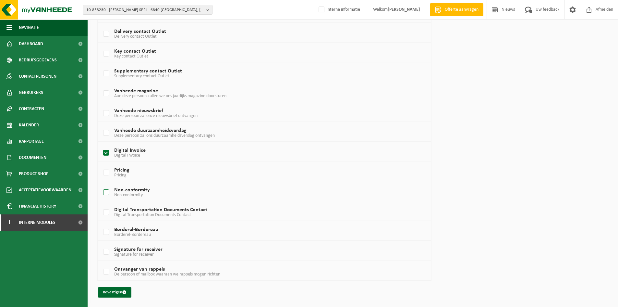
checkbox input "true"
click at [123, 234] on span "Borderel-Bordereau" at bounding box center [132, 234] width 37 height 5
click at [101, 224] on input "Borderel-Bordereau Borderel-Bordereau" at bounding box center [101, 224] width 0 height 0
checkbox input "true"
click at [120, 269] on label "Ontvanger van rappels De persoon of mailbox waaraan we rappels mogen richten" at bounding box center [250, 272] width 297 height 10
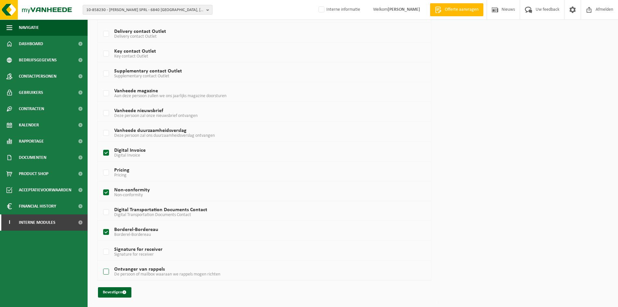
click at [101, 264] on input "Ontvanger van rappels De persoon of mailbox waaraan we rappels mogen richten" at bounding box center [101, 263] width 0 height 0
checkbox input "true"
click at [116, 288] on button "Bevestigen" at bounding box center [114, 292] width 33 height 10
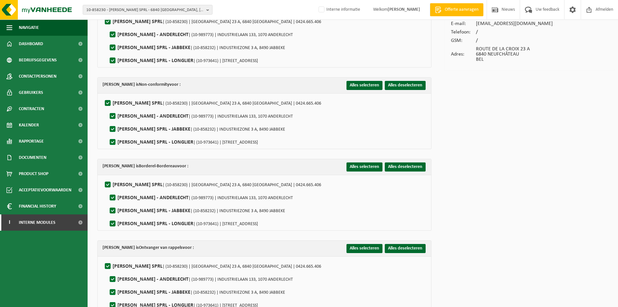
scroll to position [101, 0]
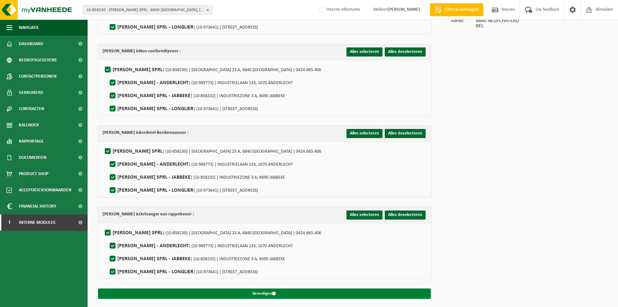
click at [255, 289] on button "Bevestigen" at bounding box center [264, 293] width 333 height 10
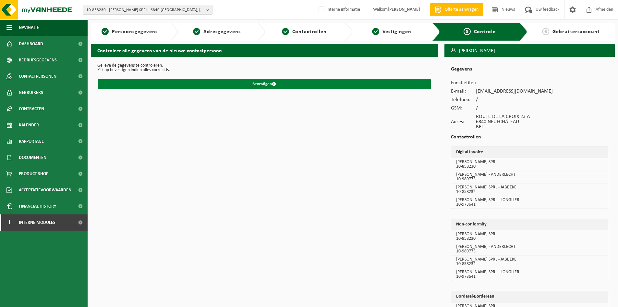
click at [227, 82] on button "Bevestigen" at bounding box center [264, 84] width 333 height 10
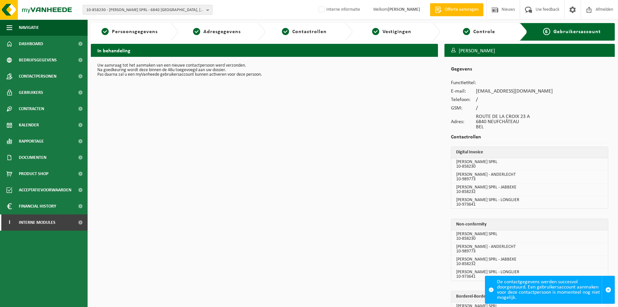
drag, startPoint x: 164, startPoint y: 8, endPoint x: 162, endPoint y: 12, distance: 4.2
click at [164, 8] on span "10-858230 - JOHN DRIEGE SPRL - 6840 NEUFCHÂTEAU, ROUTE DE LA CROIX 23 A" at bounding box center [145, 10] width 118 height 10
paste input "10-724409"
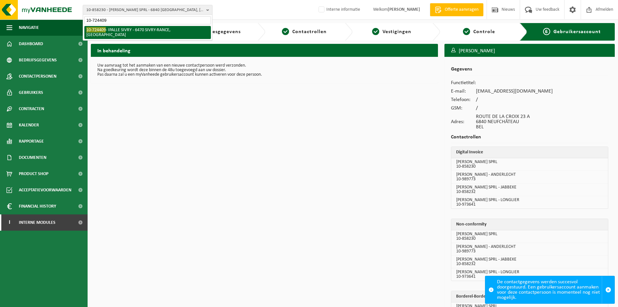
type input "10-724409"
click at [138, 30] on li "10-724409 - IPALLE SIVRY - 6470 SIVRY-RANCE, RUE DE MARTINSART" at bounding box center [147, 32] width 127 height 13
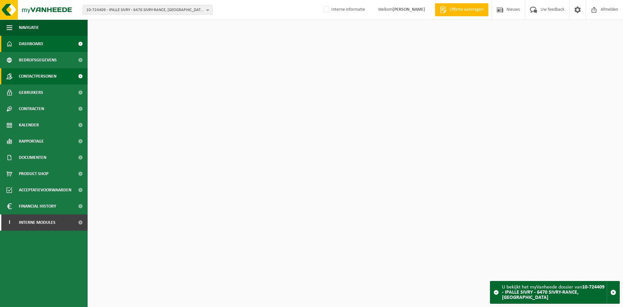
click at [28, 80] on span "Contactpersonen" at bounding box center [38, 76] width 38 height 16
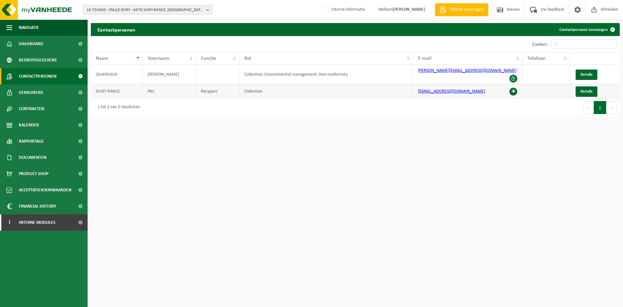
click at [516, 88] on span at bounding box center [514, 92] width 8 height 8
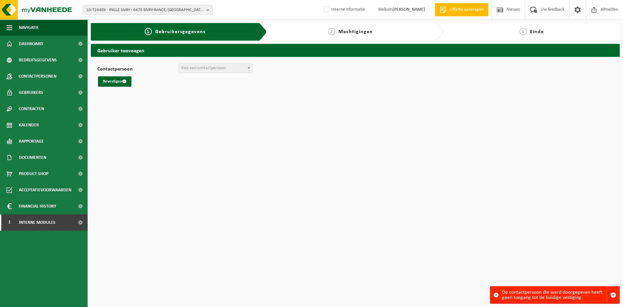
click at [133, 10] on span "10-724409 - IPALLE SIVRY - 6470 SIVRY-RANCE, RUE DE MARTINSART" at bounding box center [145, 10] width 118 height 10
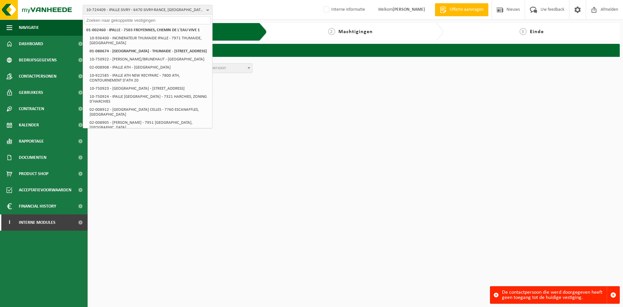
paste input "10-886351"
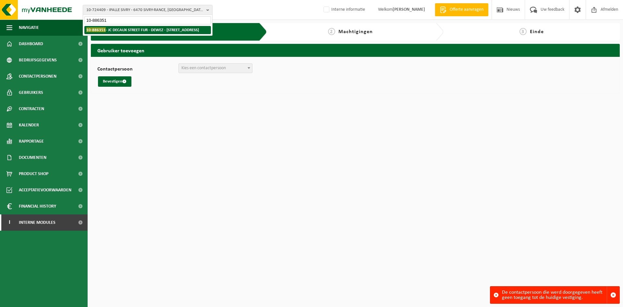
type input "10-886351"
click at [104, 32] on strong "10-886351 - JC DECAUX STREET FUR - DEWEZ - 1731 RELEGEM, POVERSTRAAT 88" at bounding box center [142, 29] width 113 height 5
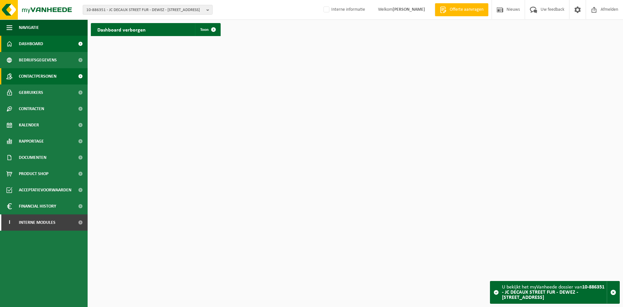
click at [26, 78] on span "Contactpersonen" at bounding box center [38, 76] width 38 height 16
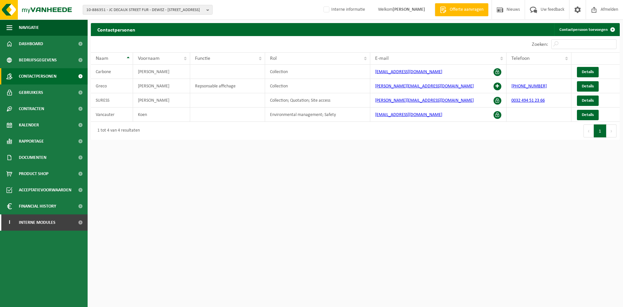
click at [144, 15] on div "10-886351 - [GEOGRAPHIC_DATA] FUR - DEWEZ - 1731 RELEGEM, [STREET_ADDRESS] 10-8…" at bounding box center [311, 10] width 623 height 20
click at [148, 8] on span "10-886351 - JC DECAUX STREET FUR - DEWEZ - [STREET_ADDRESS]" at bounding box center [145, 10] width 118 height 10
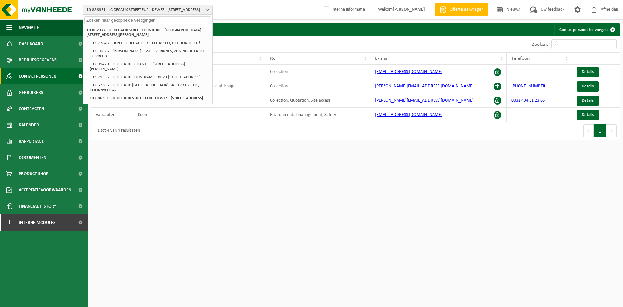
paste input "10-862372"
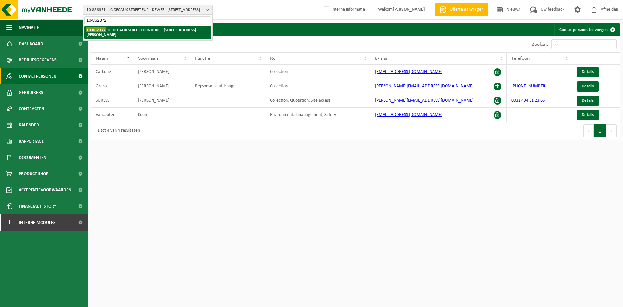
type input "10-862372"
click at [122, 32] on strong "10-862372 - JC DECAUX STREET FURNITURE - 1000 BRUXELLES, RUE JOSEPH STEVENS 7" at bounding box center [141, 32] width 110 height 10
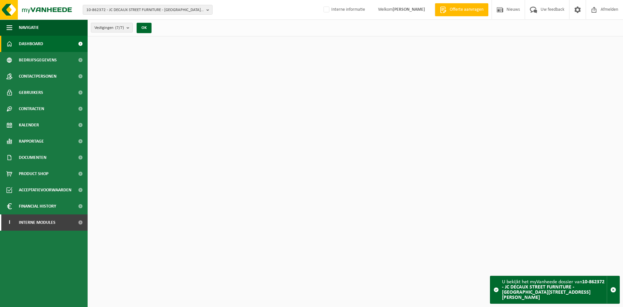
click at [48, 75] on span "Contactpersonen" at bounding box center [38, 76] width 38 height 16
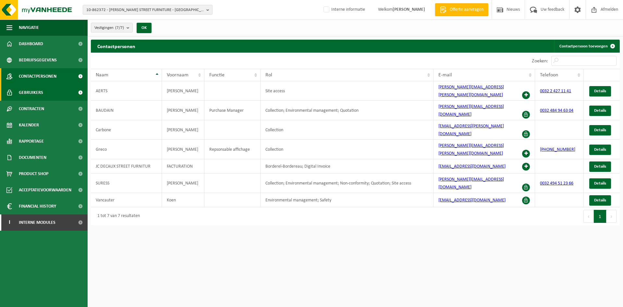
click at [44, 93] on link "Gebruikers" at bounding box center [44, 92] width 88 height 16
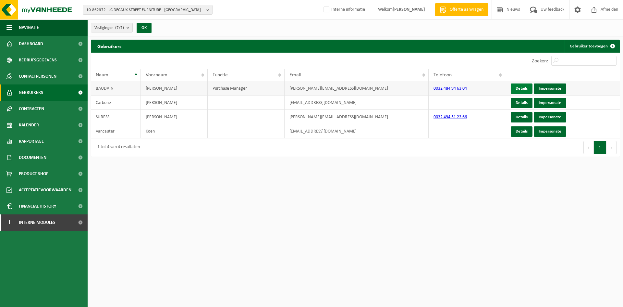
click at [524, 91] on link "Details" at bounding box center [522, 88] width 22 height 10
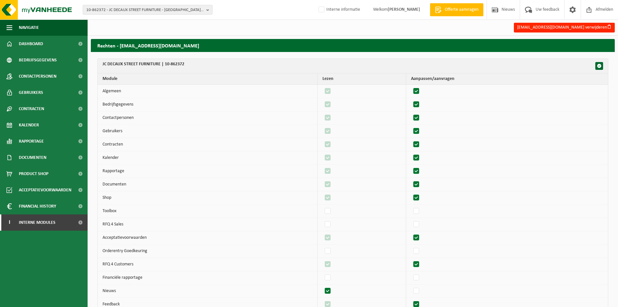
click at [420, 91] on label"] at bounding box center [416, 91] width 9 height 10
click at [411, 86] on input "checkbox" at bounding box center [411, 86] width 0 height 0
checkbox input "false"
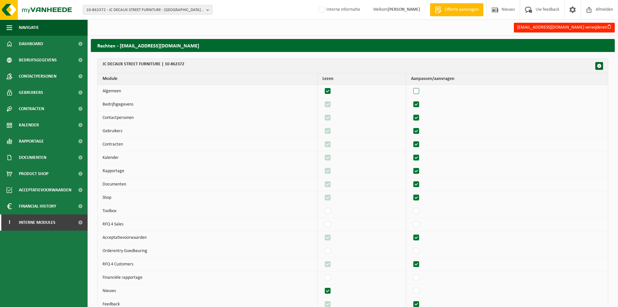
click at [420, 91] on label"] at bounding box center [416, 91] width 9 height 10
click at [411, 86] on input "checkbox" at bounding box center [411, 86] width 0 height 0
checkbox input "true"
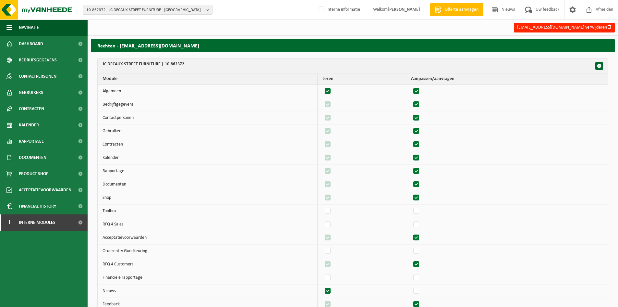
checkbox input "true"
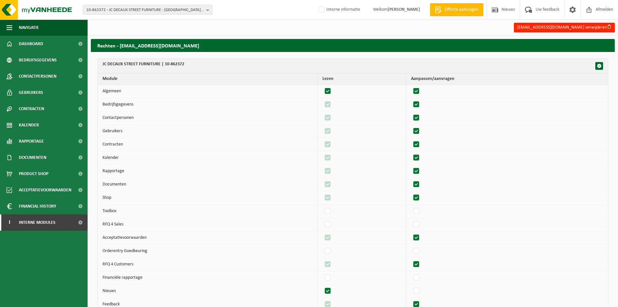
checkbox input "true"
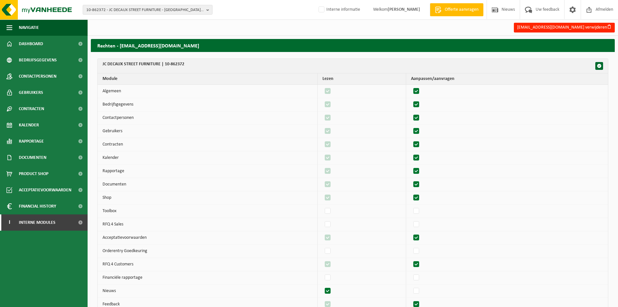
click at [421, 105] on label"] at bounding box center [416, 105] width 9 height 10
click at [411, 100] on input "checkbox" at bounding box center [411, 99] width 0 height 0
checkbox input "false"
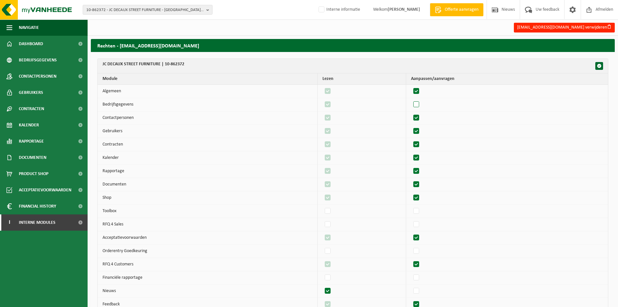
click at [421, 105] on label"] at bounding box center [416, 105] width 9 height 10
click at [411, 100] on input "checkbox" at bounding box center [411, 99] width 0 height 0
checkbox input "true"
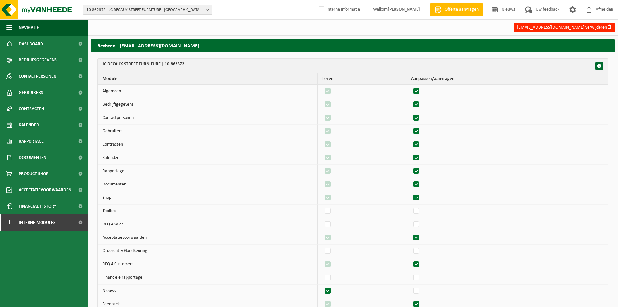
checkbox input "true"
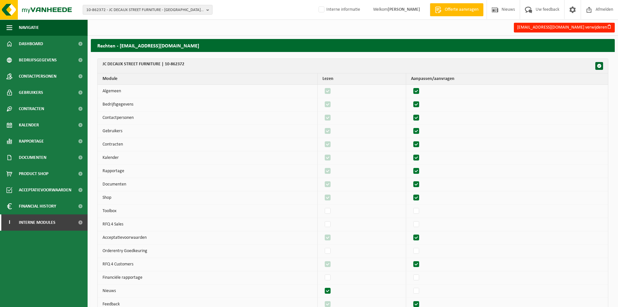
checkbox input "true"
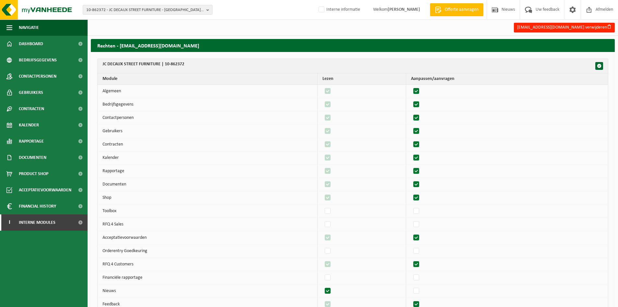
click at [421, 112] on td at bounding box center [507, 117] width 202 height 13
click at [420, 117] on label"] at bounding box center [416, 118] width 9 height 10
click at [411, 113] on input "checkbox" at bounding box center [411, 113] width 0 height 0
checkbox input "false"
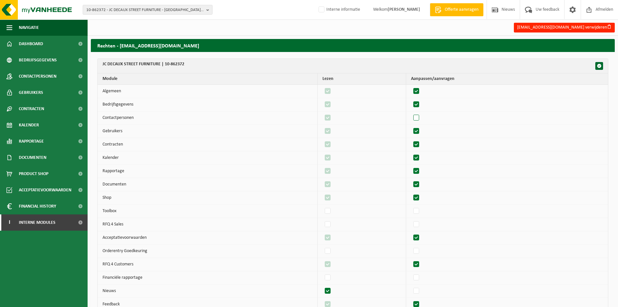
checkbox input "false"
click at [420, 117] on label"] at bounding box center [416, 118] width 9 height 10
click at [411, 113] on input "checkbox" at bounding box center [411, 113] width 0 height 0
checkbox input "true"
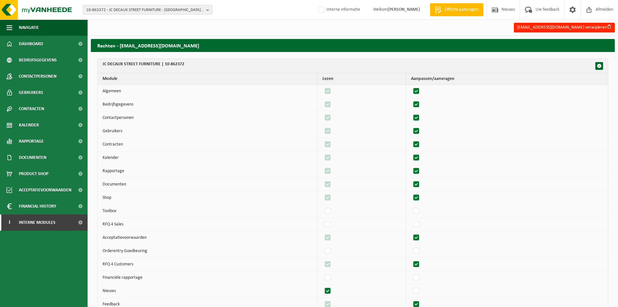
checkbox input "true"
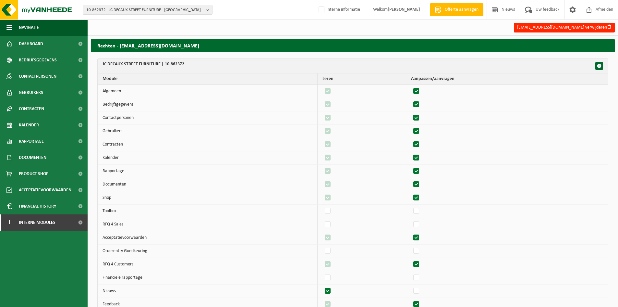
checkbox input "true"
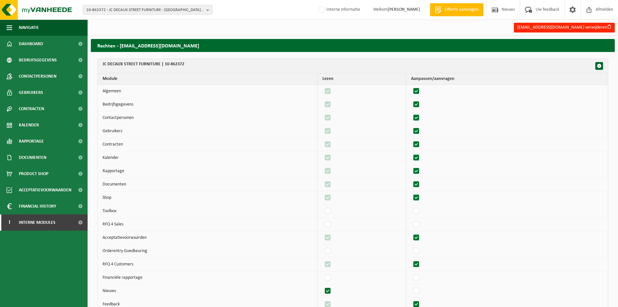
checkbox input "true"
click at [421, 144] on label"] at bounding box center [416, 145] width 9 height 10
click at [411, 140] on input "checkbox" at bounding box center [411, 139] width 0 height 0
checkbox input "false"
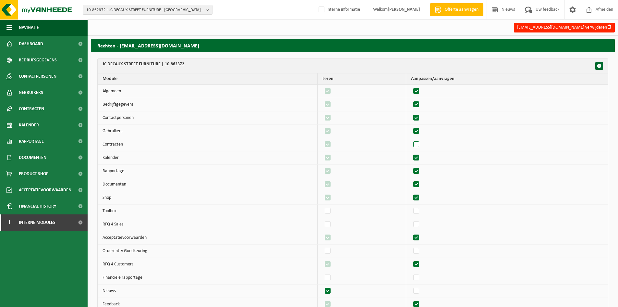
checkbox input "false"
click at [421, 144] on label"] at bounding box center [416, 145] width 9 height 10
click at [411, 140] on input "checkbox" at bounding box center [411, 139] width 0 height 0
checkbox input "true"
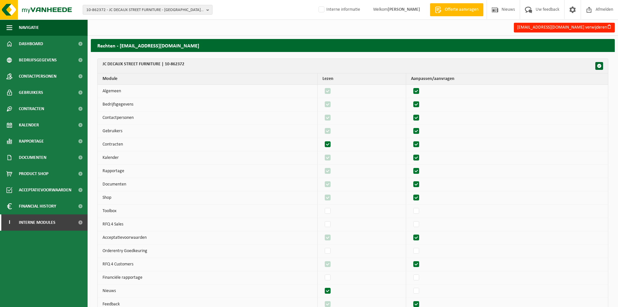
checkbox input "true"
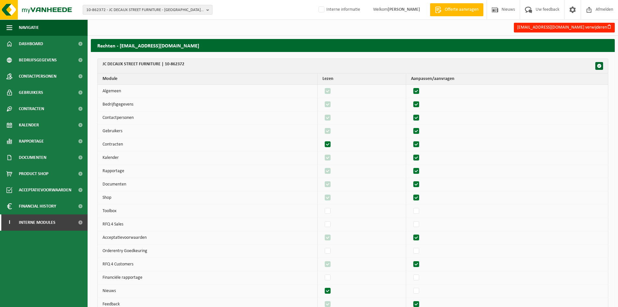
checkbox input "true"
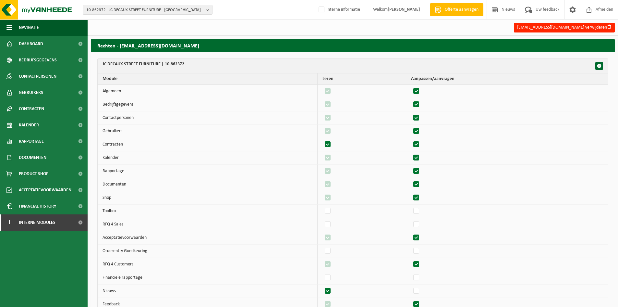
checkbox input "true"
click at [421, 155] on label"] at bounding box center [416, 158] width 9 height 10
click at [411, 153] on input "checkbox" at bounding box center [411, 153] width 0 height 0
checkbox input "false"
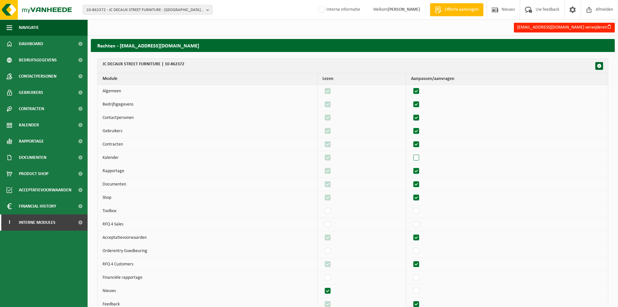
checkbox input "false"
click at [421, 155] on label"] at bounding box center [416, 158] width 9 height 10
click at [411, 153] on input "checkbox" at bounding box center [411, 153] width 0 height 0
checkbox input "true"
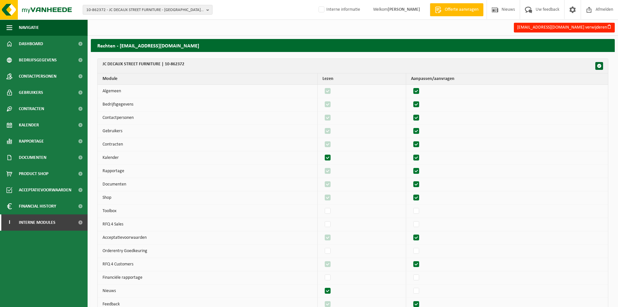
checkbox input "true"
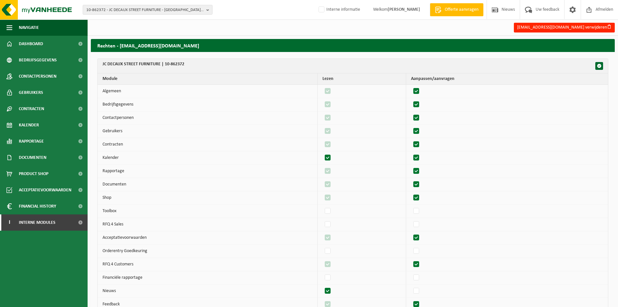
checkbox input "true"
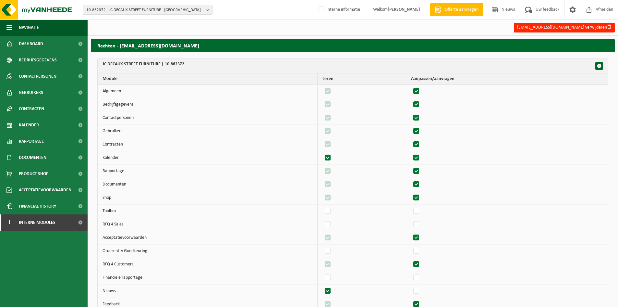
checkbox input "true"
click at [421, 171] on label"] at bounding box center [416, 171] width 9 height 10
click at [411, 166] on input "checkbox" at bounding box center [411, 166] width 0 height 0
checkbox input "false"
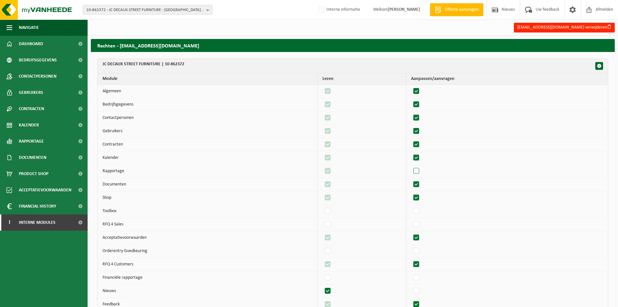
checkbox input "false"
click at [421, 171] on label"] at bounding box center [416, 171] width 9 height 10
click at [411, 166] on input "checkbox" at bounding box center [411, 166] width 0 height 0
checkbox input "true"
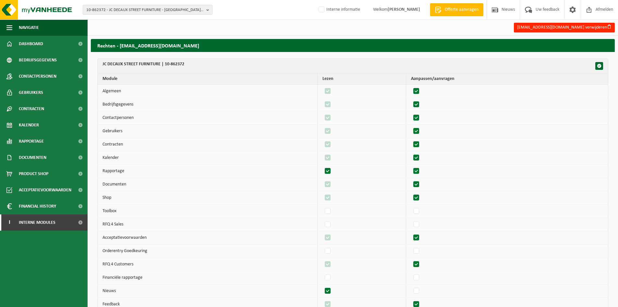
checkbox input "true"
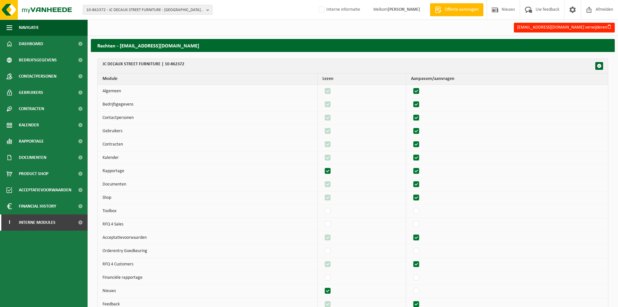
checkbox input "true"
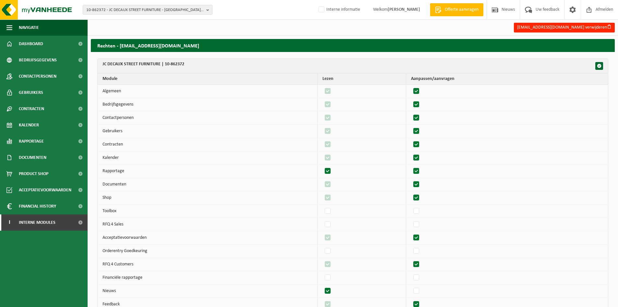
checkbox input "true"
click at [421, 185] on label"] at bounding box center [416, 185] width 9 height 10
click at [411, 180] on input "checkbox" at bounding box center [411, 179] width 0 height 0
checkbox input "false"
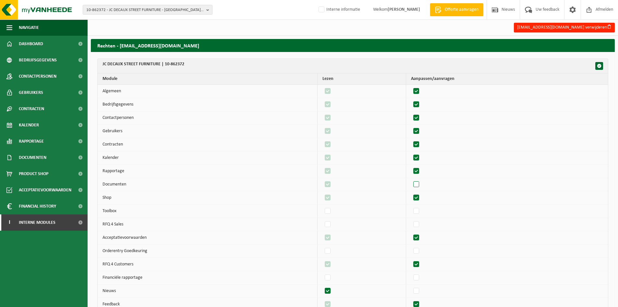
checkbox input "false"
click at [421, 185] on label"] at bounding box center [416, 185] width 9 height 10
click at [411, 180] on input "checkbox" at bounding box center [411, 179] width 0 height 0
checkbox input "true"
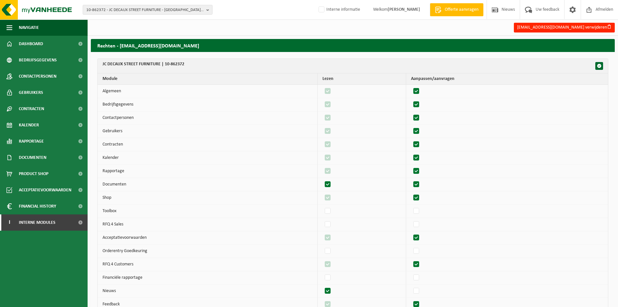
checkbox input "true"
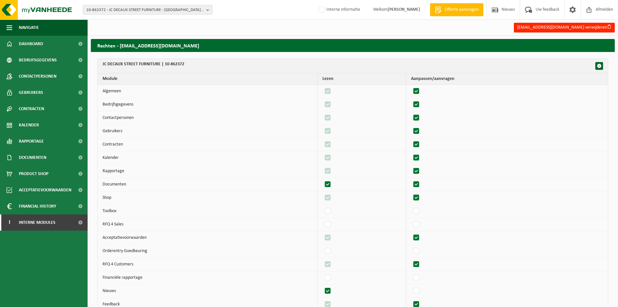
checkbox input "true"
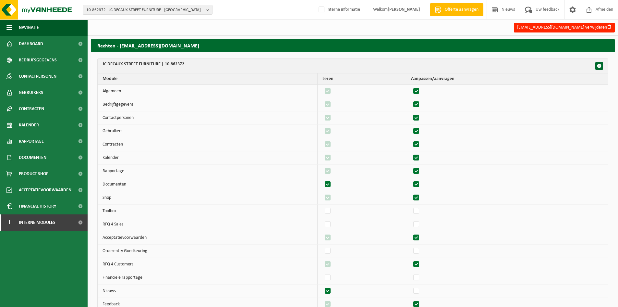
checkbox input "true"
click at [421, 195] on label"] at bounding box center [416, 198] width 9 height 10
click at [411, 193] on input "checkbox" at bounding box center [411, 192] width 0 height 0
checkbox input "false"
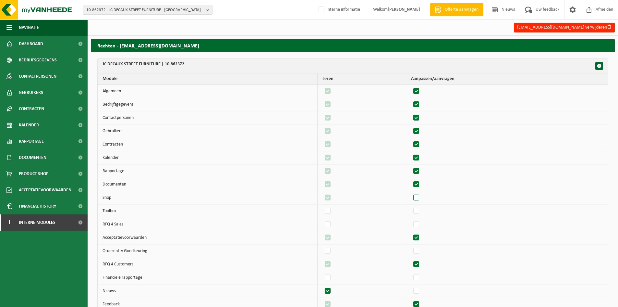
checkbox input "false"
click at [421, 195] on label"] at bounding box center [416, 198] width 9 height 10
click at [411, 193] on input "checkbox" at bounding box center [411, 192] width 0 height 0
checkbox input "true"
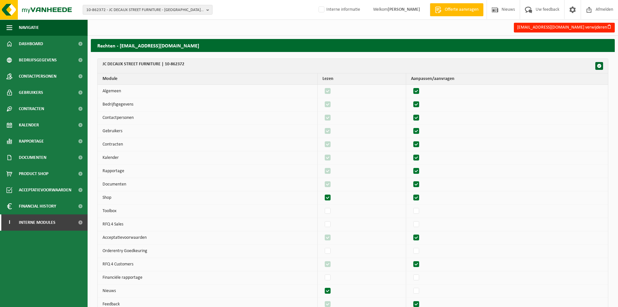
checkbox input "true"
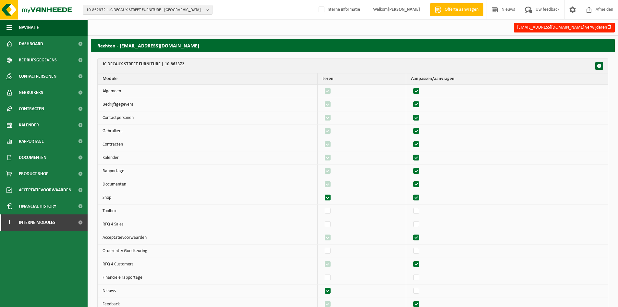
checkbox input "true"
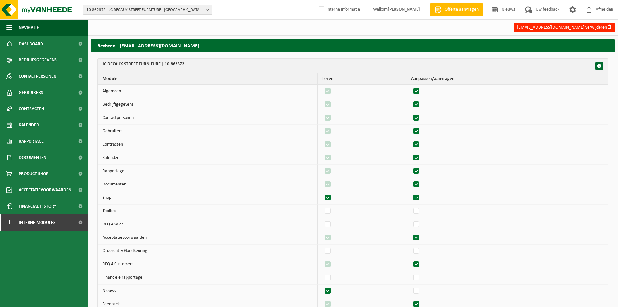
checkbox input "true"
click at [420, 234] on label"] at bounding box center [416, 238] width 9 height 10
click at [411, 233] on input "checkbox" at bounding box center [411, 232] width 0 height 0
checkbox input "false"
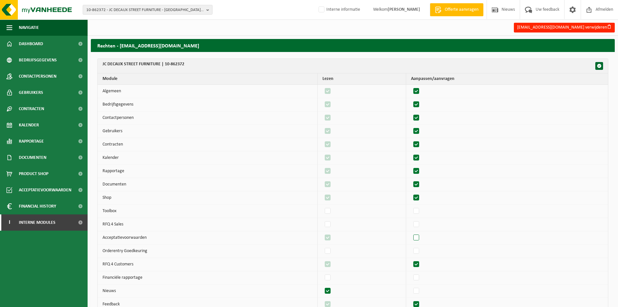
checkbox input "false"
click at [420, 234] on label"] at bounding box center [416, 238] width 9 height 10
click at [411, 233] on input "checkbox" at bounding box center [411, 232] width 0 height 0
checkbox input "true"
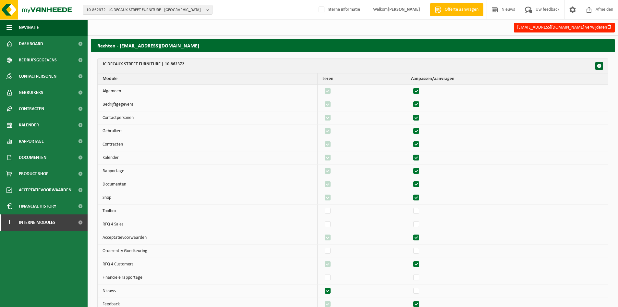
checkbox input "true"
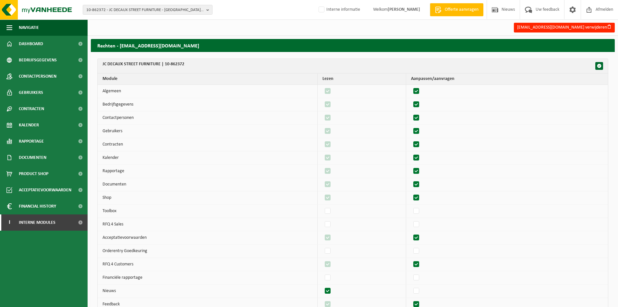
checkbox input "true"
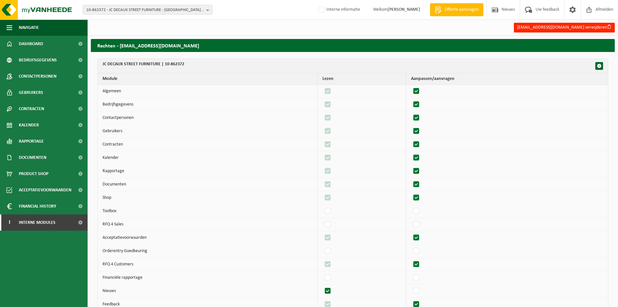
checkbox input "true"
click at [421, 264] on label"] at bounding box center [416, 264] width 9 height 10
click at [411, 259] on input "checkbox" at bounding box center [411, 259] width 0 height 0
checkbox input "false"
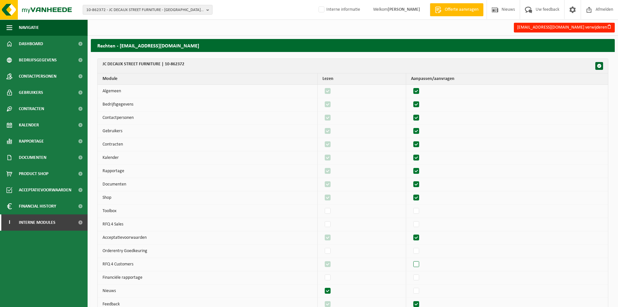
checkbox input "false"
click at [421, 264] on label"] at bounding box center [416, 264] width 9 height 10
click at [411, 259] on input "checkbox" at bounding box center [411, 259] width 0 height 0
checkbox input "true"
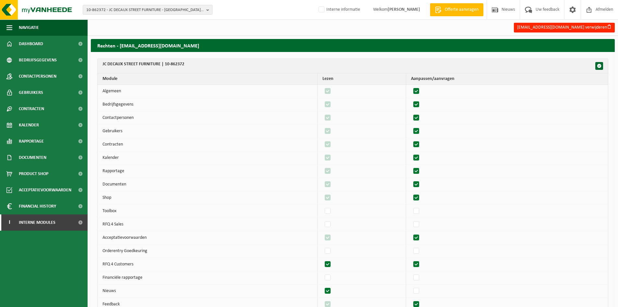
checkbox input "true"
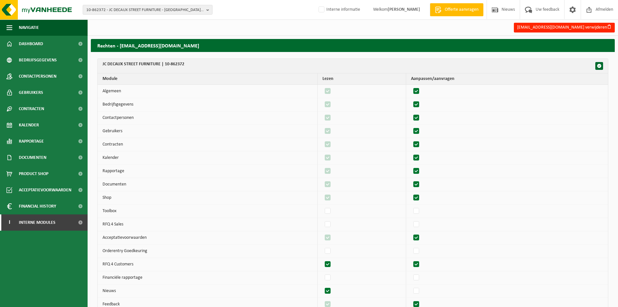
checkbox input "true"
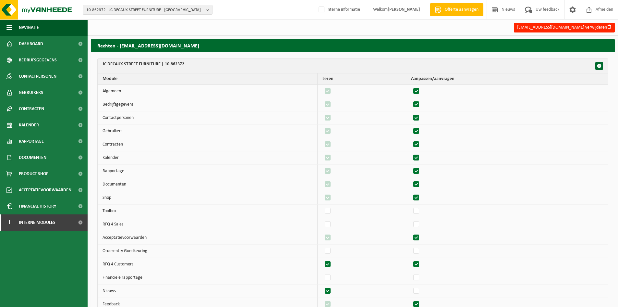
checkbox input "true"
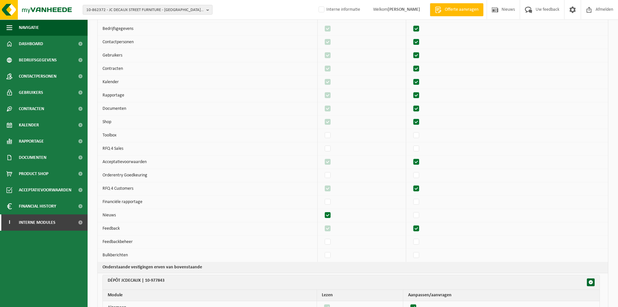
scroll to position [87, 0]
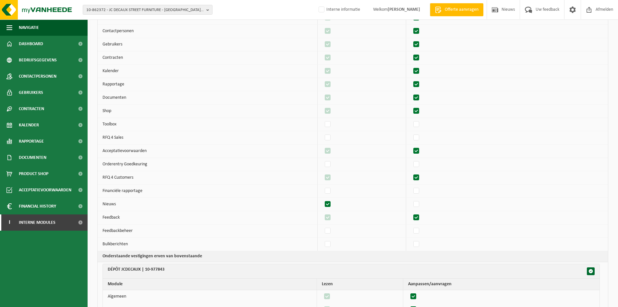
click at [333, 203] on label"] at bounding box center [328, 204] width 9 height 10
click at [323, 199] on input "checkbox" at bounding box center [322, 199] width 0 height 0
click at [333, 203] on label"] at bounding box center [328, 204] width 9 height 10
click at [323, 199] on input "checkbox" at bounding box center [322, 199] width 0 height 0
checkbox input "true"
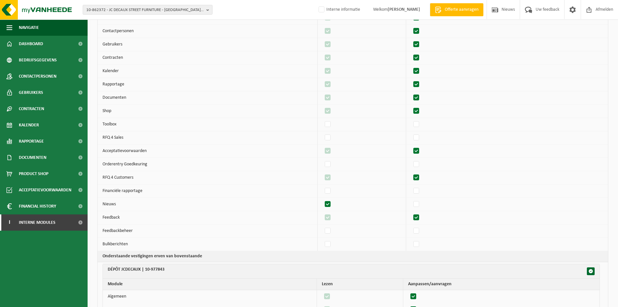
checkbox input "true"
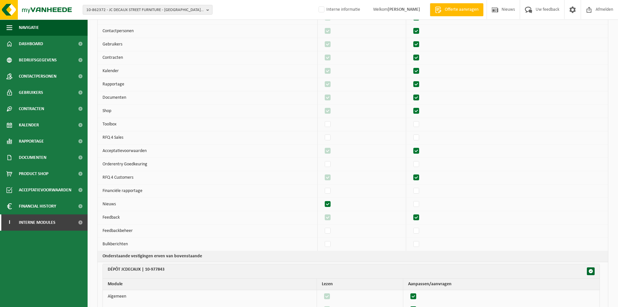
checkbox input "true"
click at [419, 215] on label"] at bounding box center [416, 218] width 9 height 10
click at [411, 213] on input "checkbox" at bounding box center [411, 212] width 0 height 0
click at [419, 215] on label"] at bounding box center [416, 218] width 9 height 10
click at [411, 213] on input "checkbox" at bounding box center [411, 212] width 0 height 0
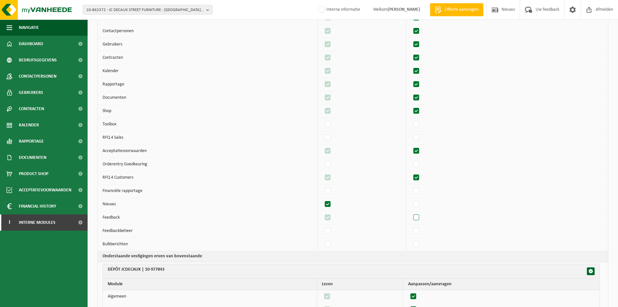
checkbox input "true"
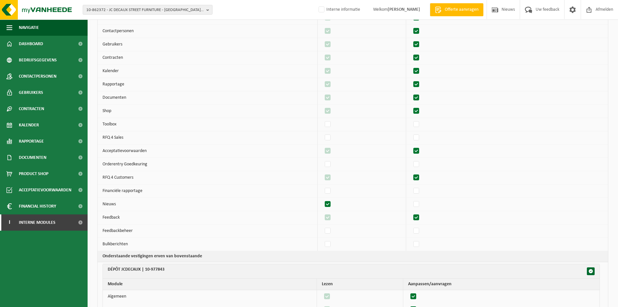
checkbox input "true"
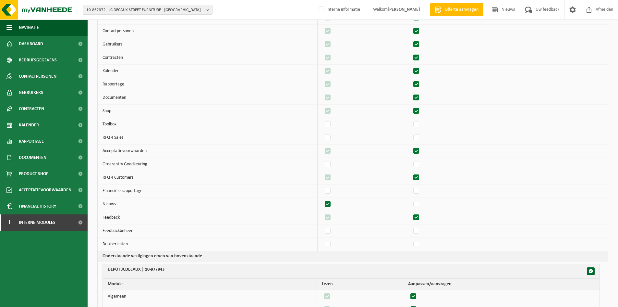
checkbox input "true"
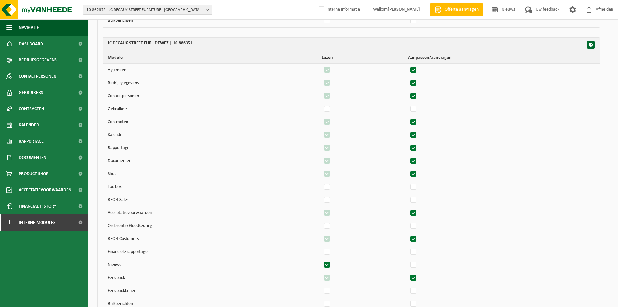
scroll to position [1833, 0]
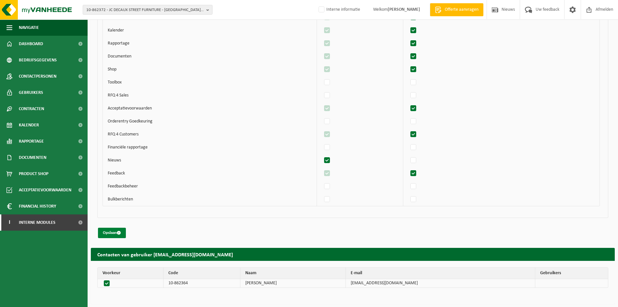
click at [118, 230] on button "Opslaan" at bounding box center [112, 233] width 28 height 10
